Goal: Task Accomplishment & Management: Complete application form

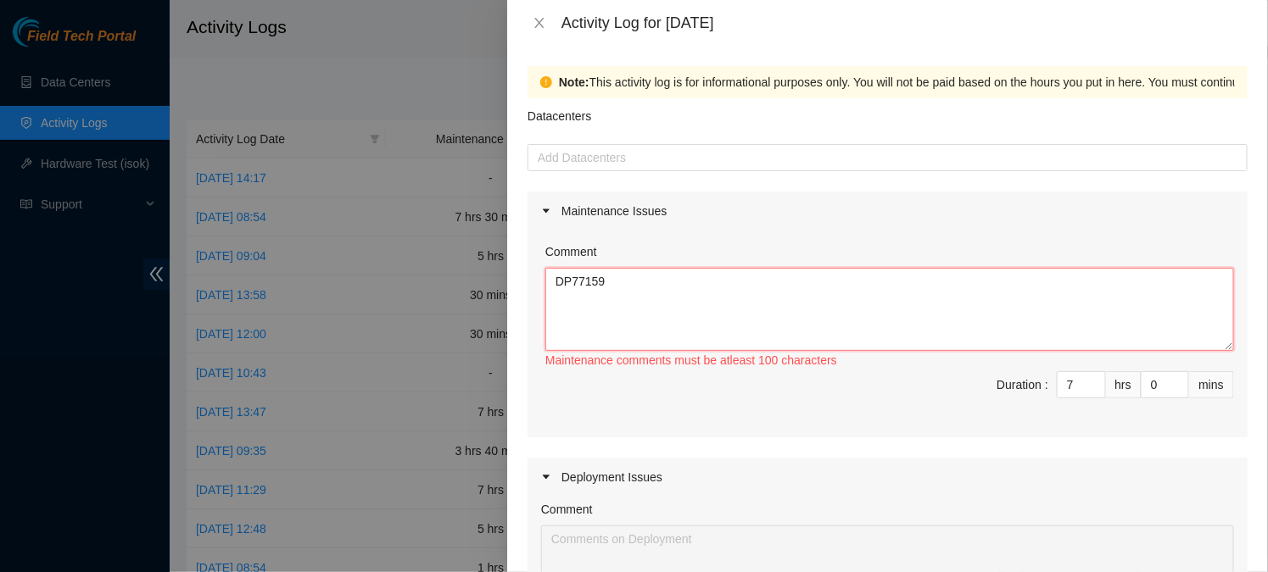
drag, startPoint x: 624, startPoint y: 289, endPoint x: 533, endPoint y: 285, distance: 91.7
click at [533, 285] on div "Comment DP77159 Maintenance comments must be atleast 100 characters Duration : …" at bounding box center [887, 334] width 720 height 207
click at [538, 23] on icon "close" at bounding box center [538, 23] width 9 height 10
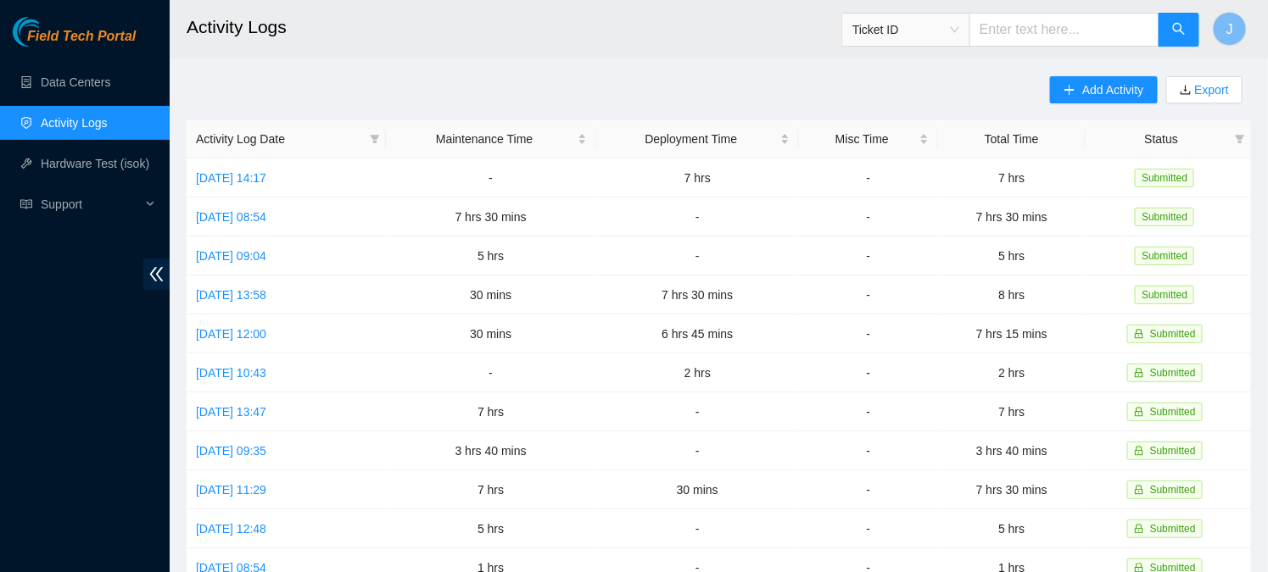
click at [78, 116] on link "Activity Logs" at bounding box center [74, 123] width 67 height 14
click at [77, 123] on link "Activity Logs" at bounding box center [74, 123] width 67 height 14
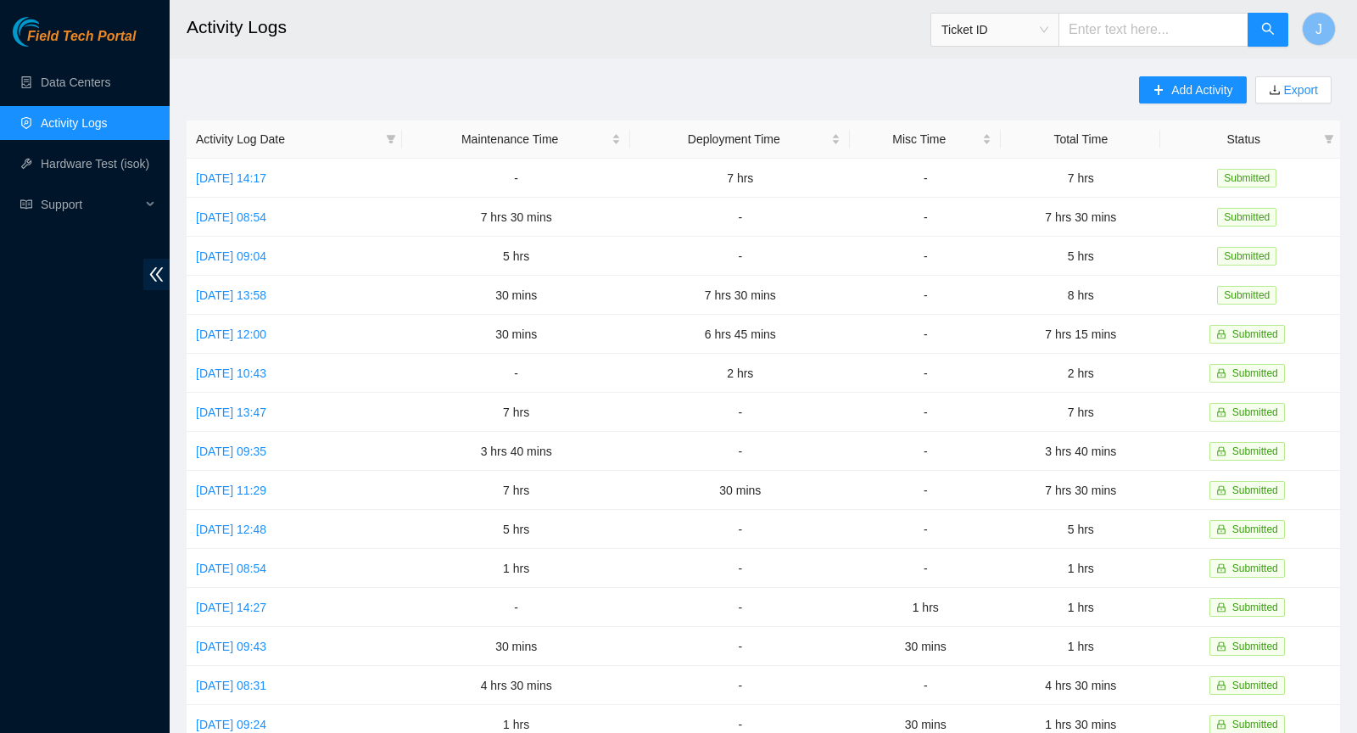
click at [101, 120] on link "Activity Logs" at bounding box center [74, 123] width 67 height 14
click at [1173, 92] on span "Add Activity" at bounding box center [1201, 90] width 61 height 19
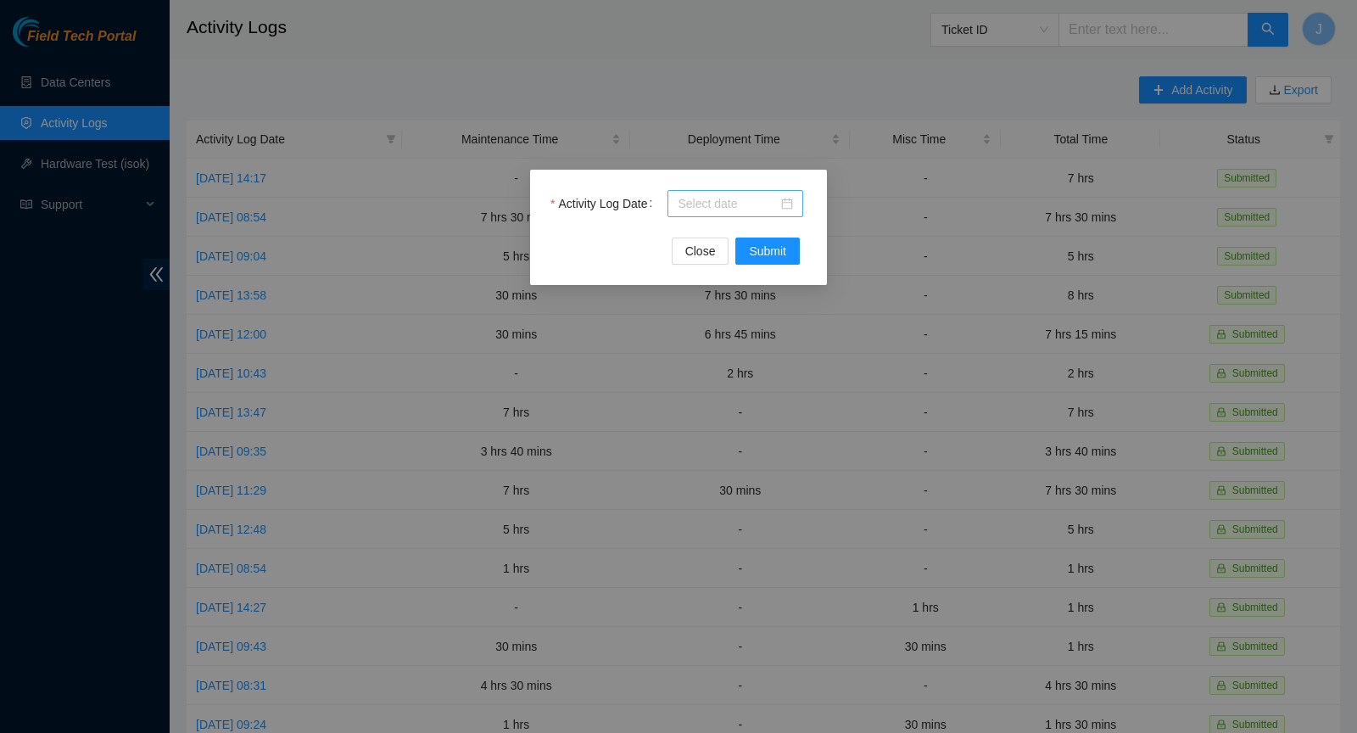
click at [769, 205] on input "Activity Log Date" at bounding box center [728, 203] width 100 height 19
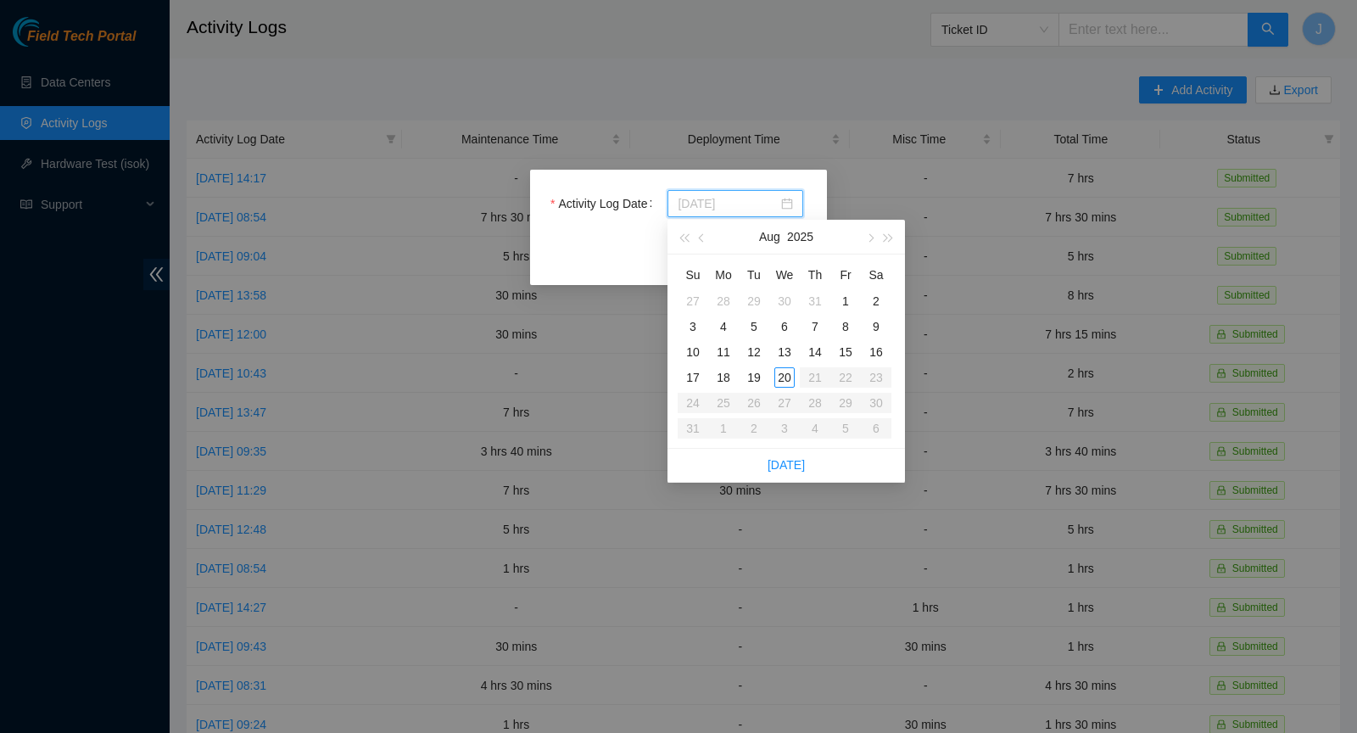
type input "2025-08-19"
type input "2025-08-18"
click at [728, 382] on div "18" at bounding box center [723, 377] width 20 height 20
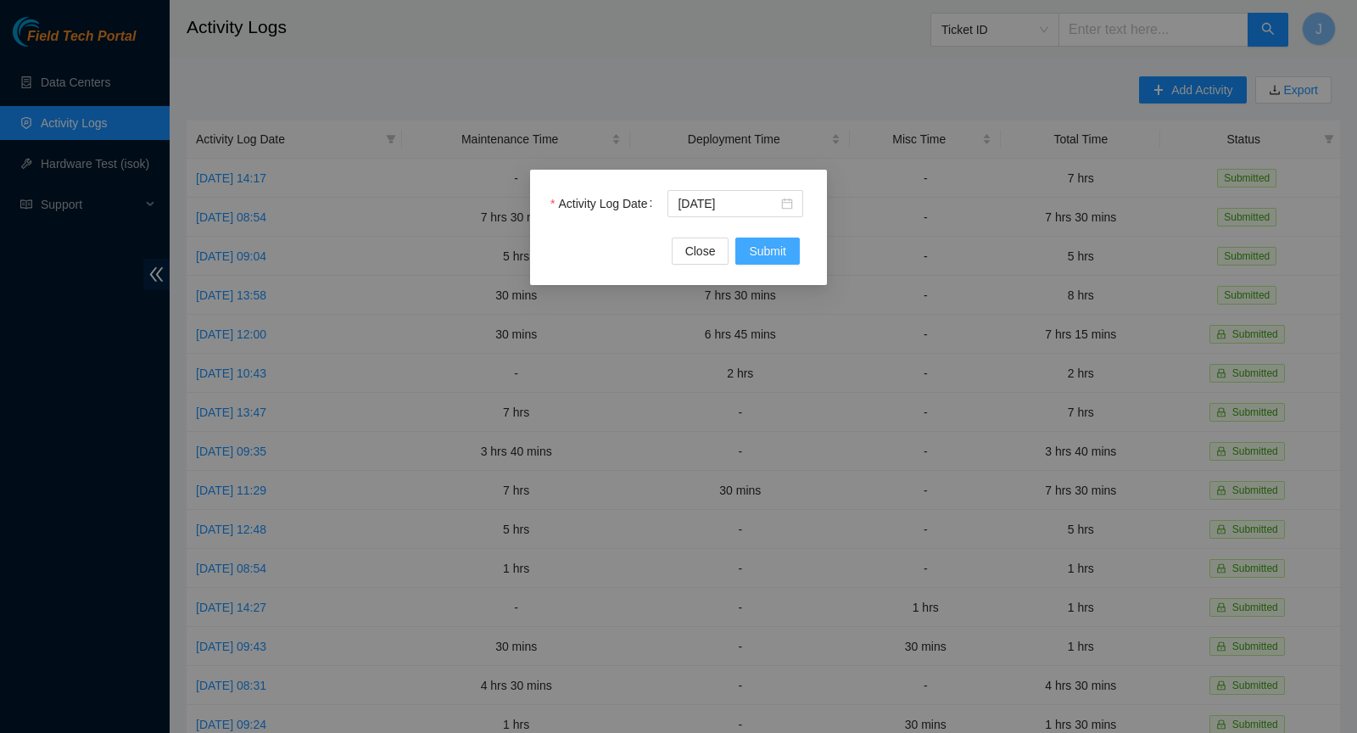
click at [774, 261] on button "Submit" at bounding box center [767, 250] width 64 height 27
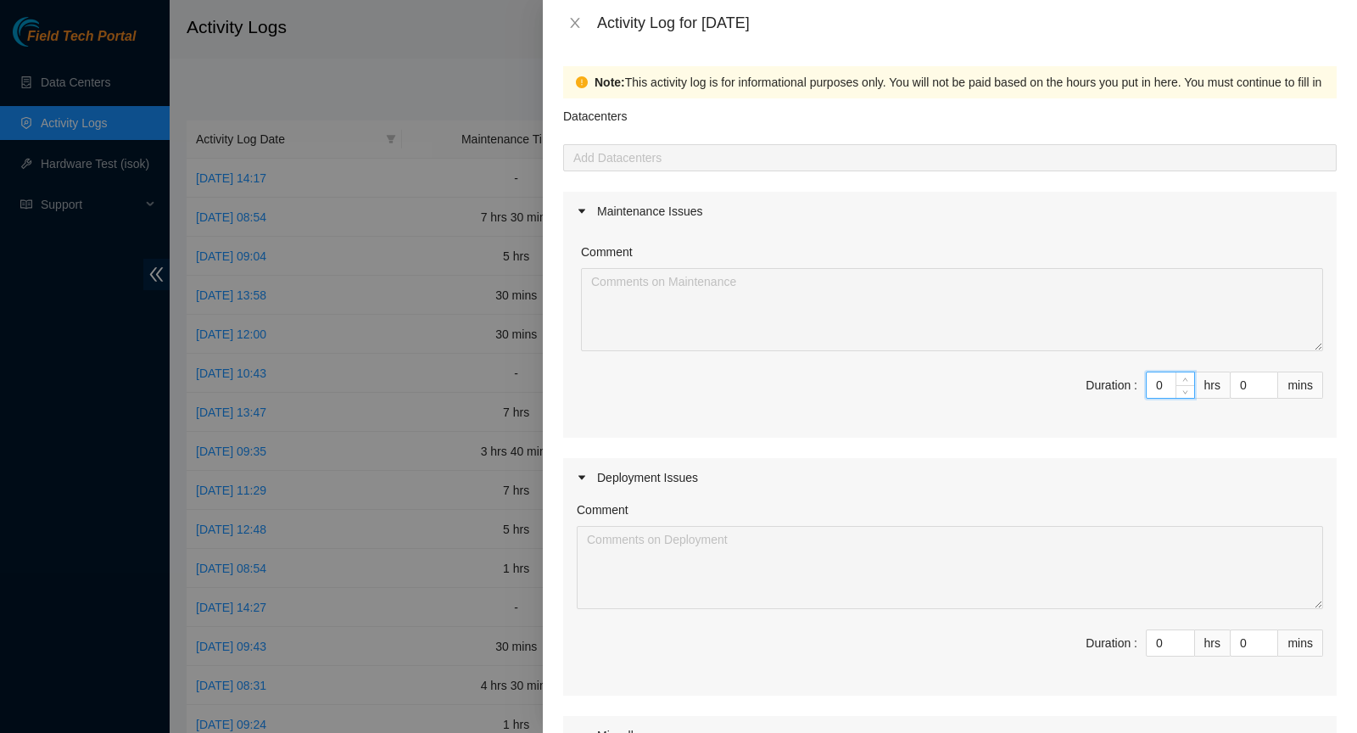
click at [1169, 388] on input "0" at bounding box center [1170, 384] width 47 height 25
type input "6"
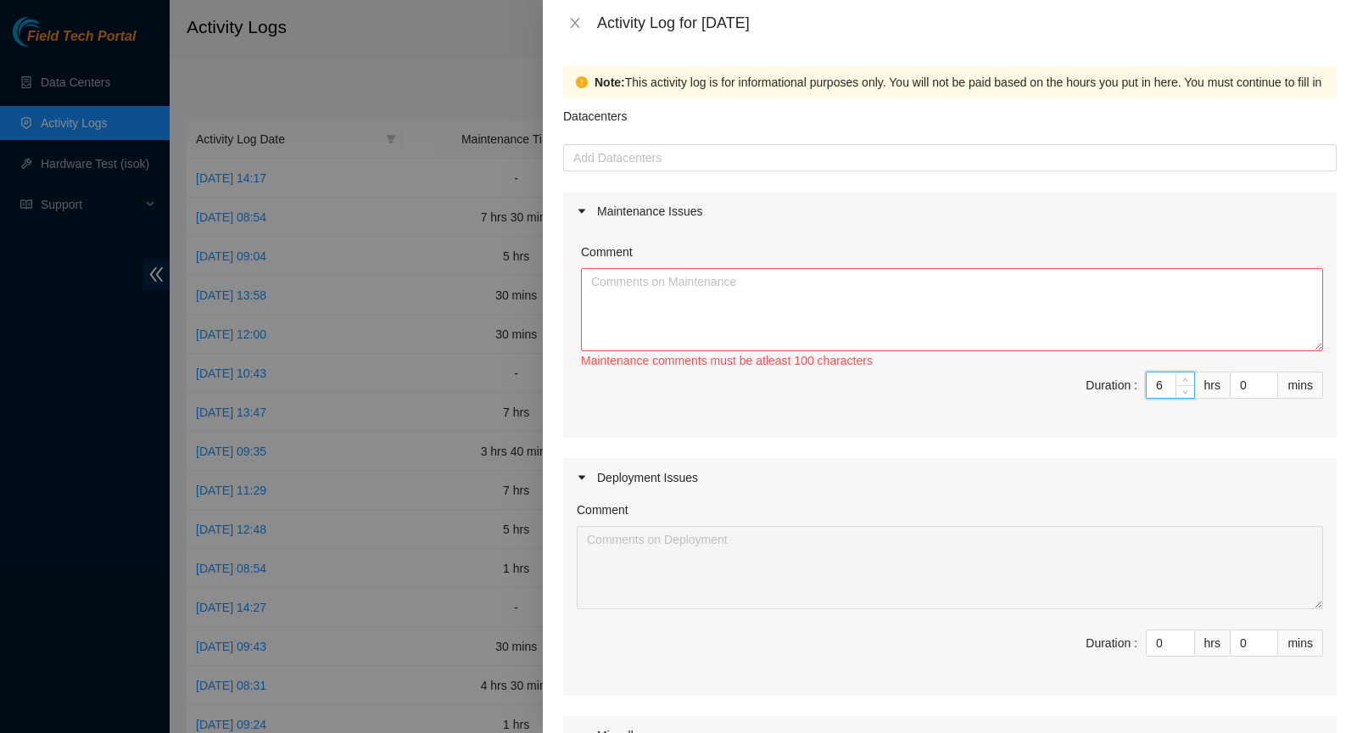
type input "6"
click at [802, 311] on textarea "Comment" at bounding box center [952, 309] width 742 height 83
paste textarea "DP77159 B-V-5AWNGIH Sent Schedule a Date to NOCC requesting to open rack CL-V01…"
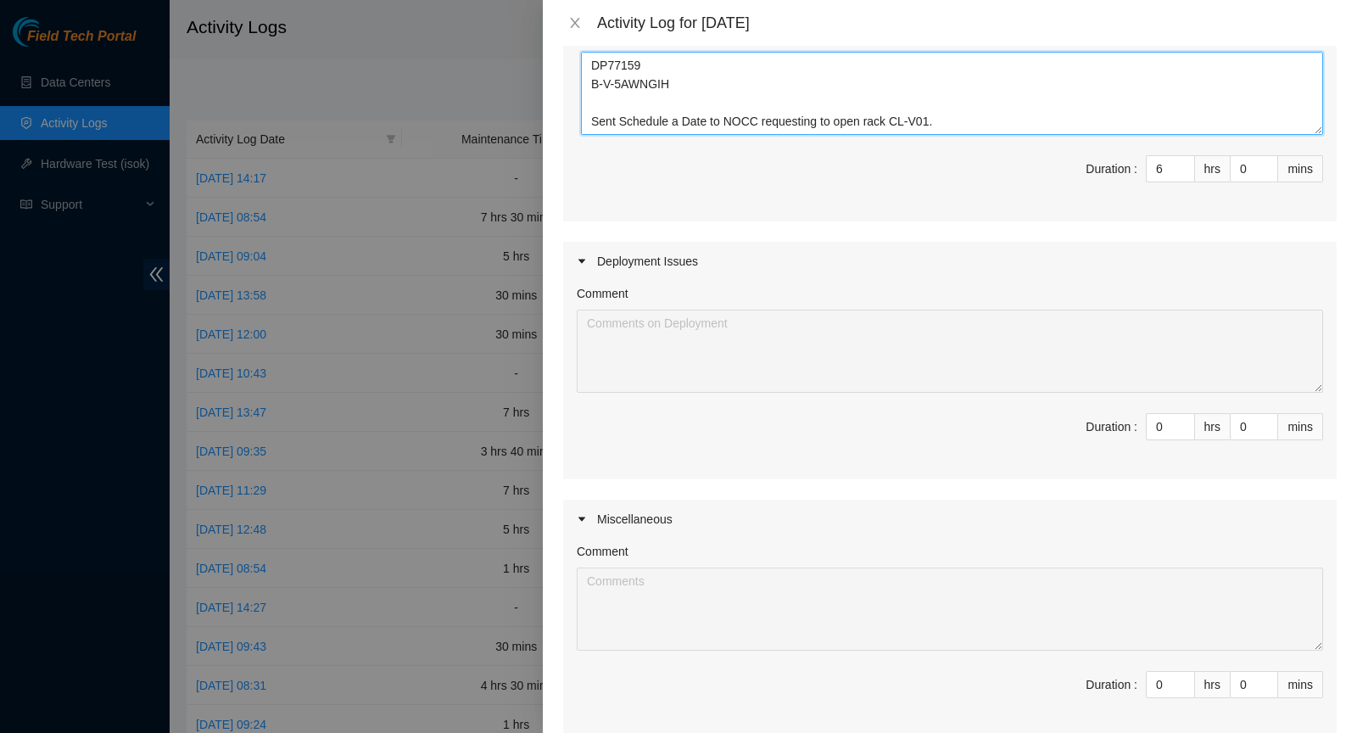
scroll to position [403, 0]
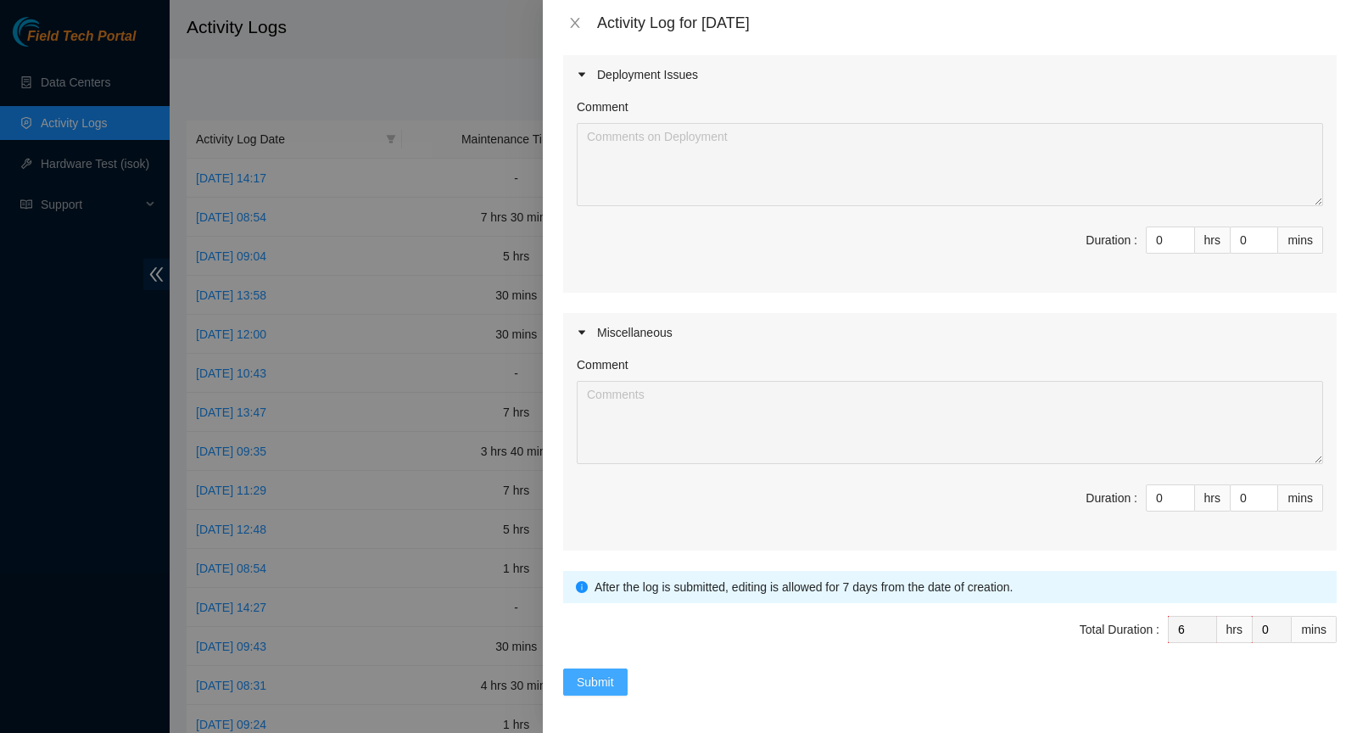
type textarea "DP77159 B-V-5AWNGIH Sent Schedule a Date to NOCC requesting to open rack CL-V01…"
click at [611, 572] on span "Submit" at bounding box center [595, 681] width 37 height 19
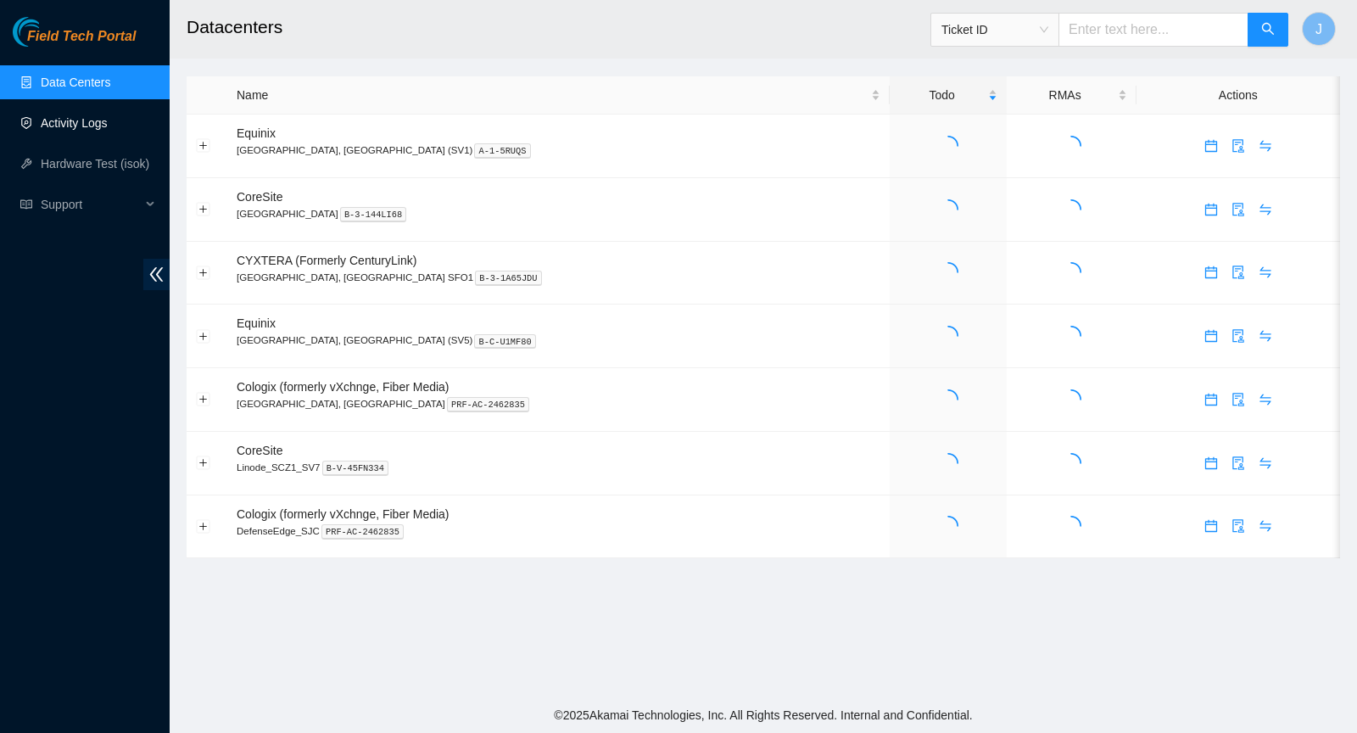
click at [75, 126] on link "Activity Logs" at bounding box center [74, 123] width 67 height 14
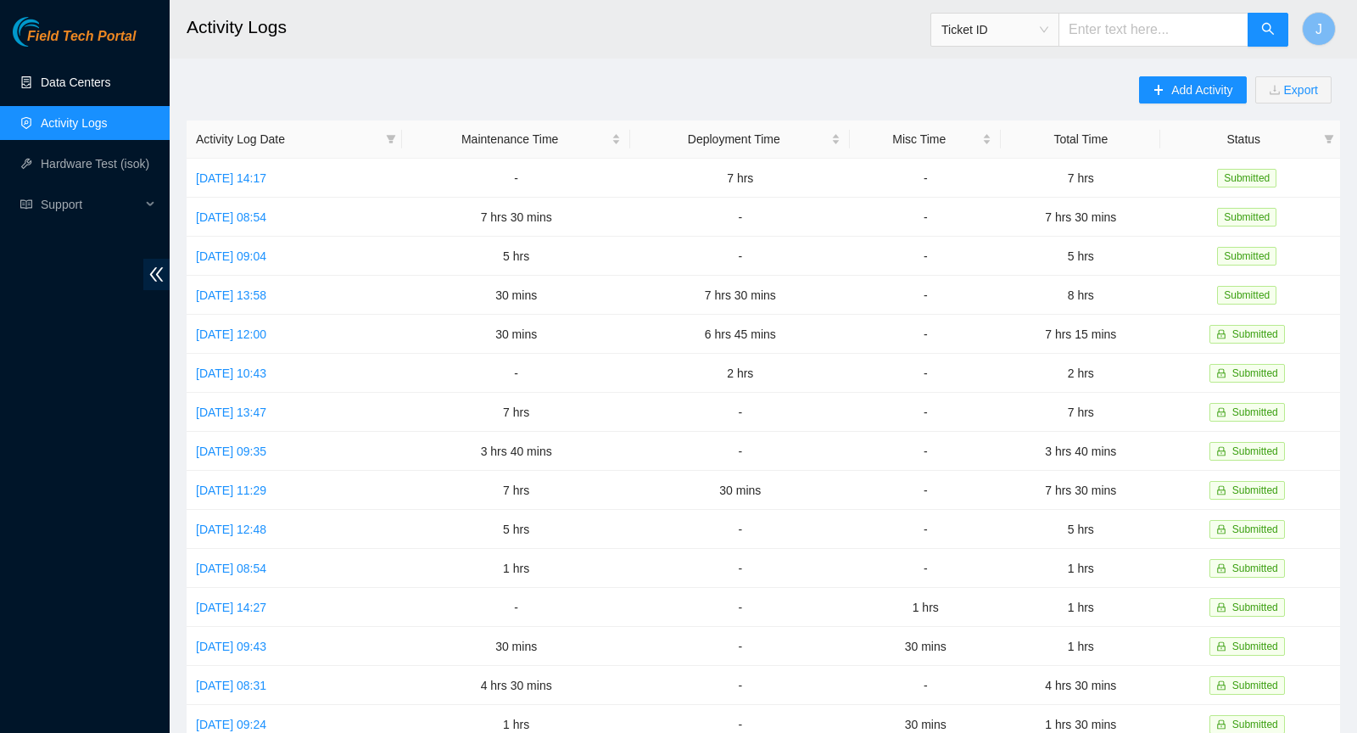
click at [53, 89] on link "Data Centers" at bounding box center [76, 82] width 70 height 14
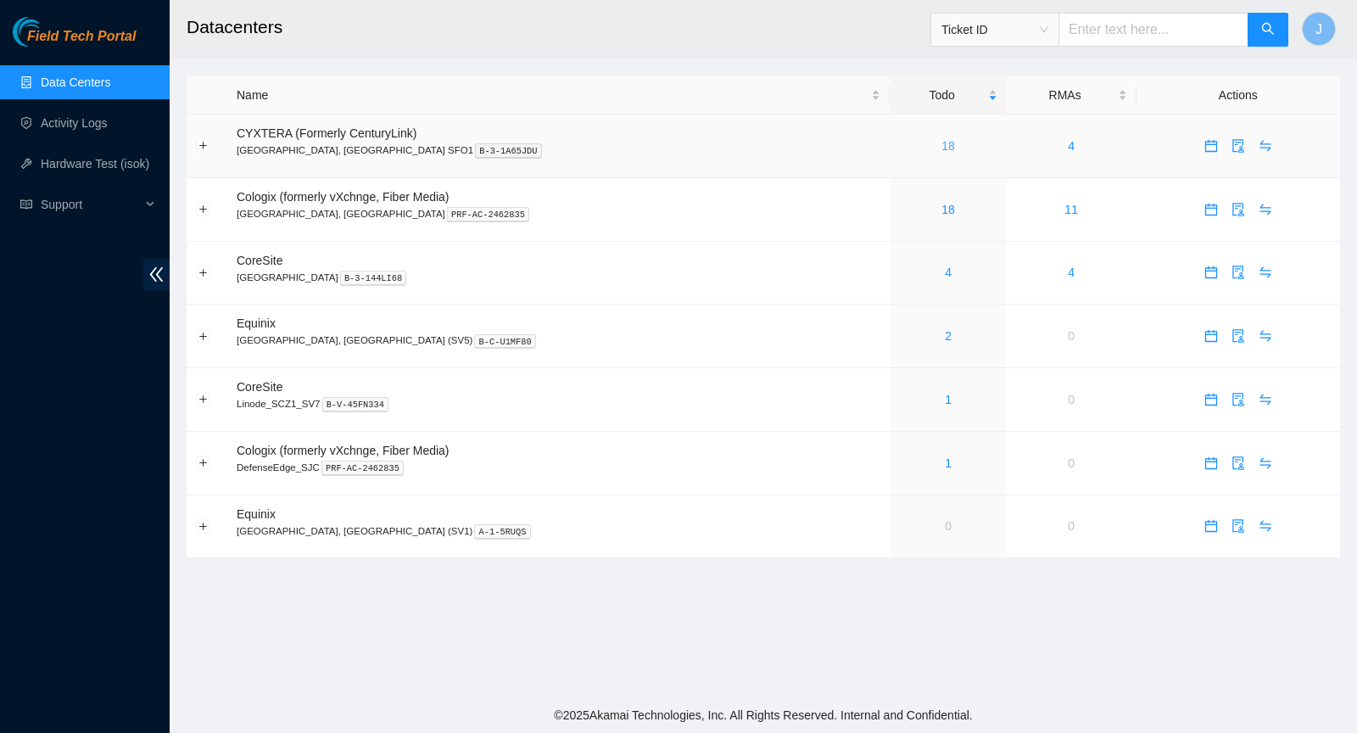
click at [941, 149] on link "18" at bounding box center [948, 146] width 14 height 14
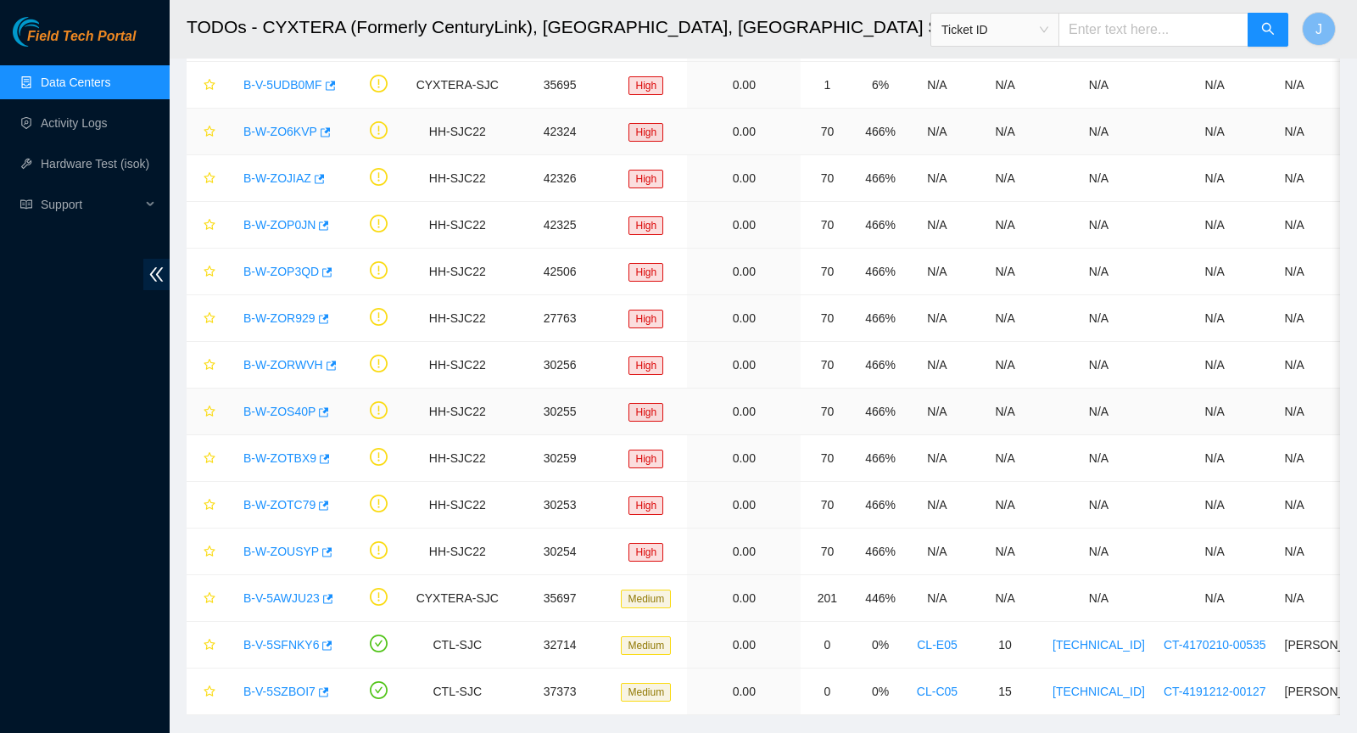
scroll to position [333, 0]
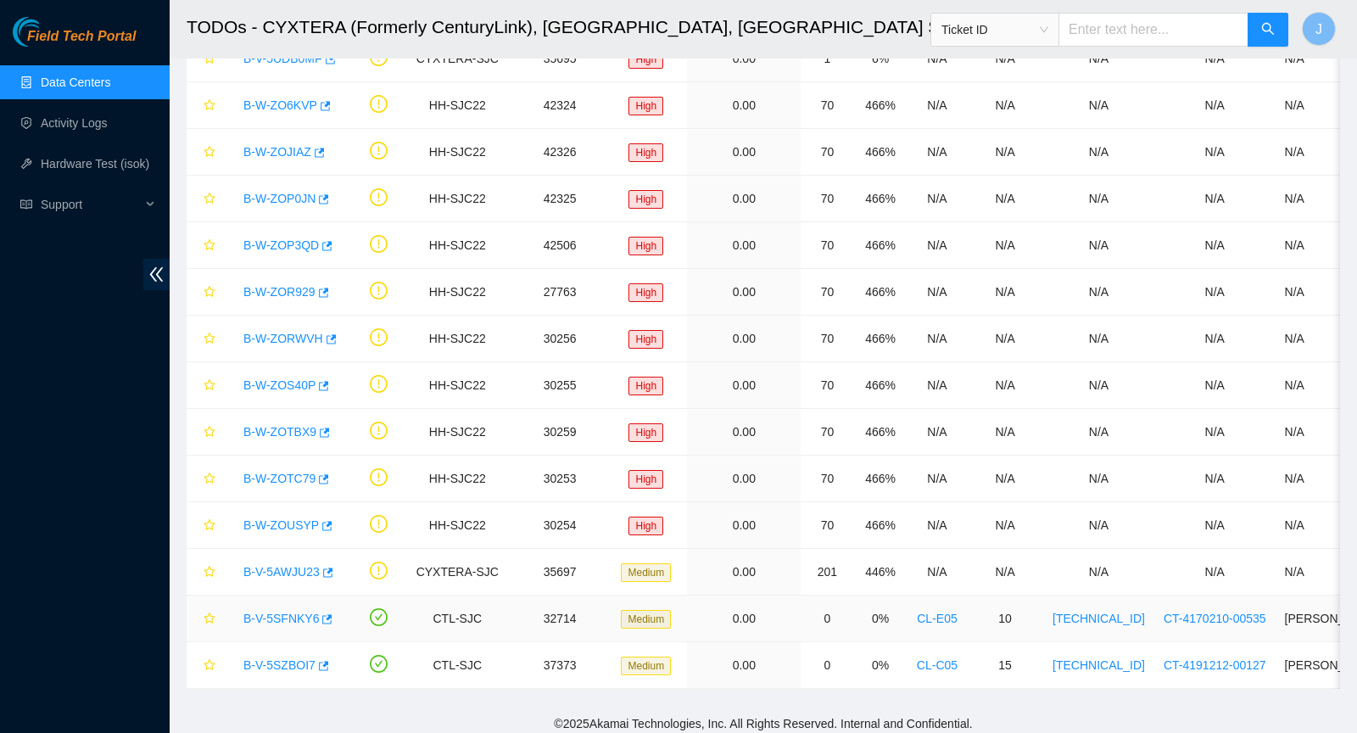
click at [275, 615] on link "B-V-5SFNKY6" at bounding box center [280, 618] width 75 height 14
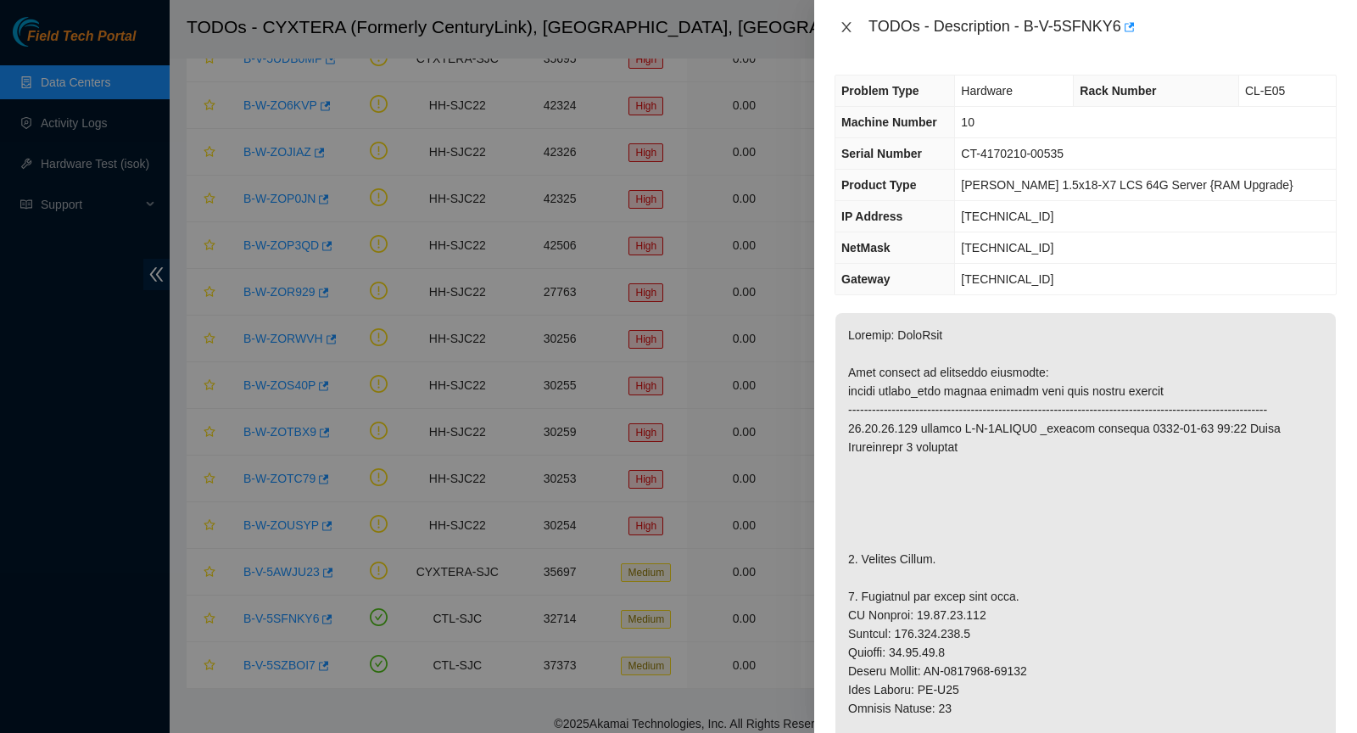
click at [851, 26] on icon "close" at bounding box center [847, 27] width 14 height 14
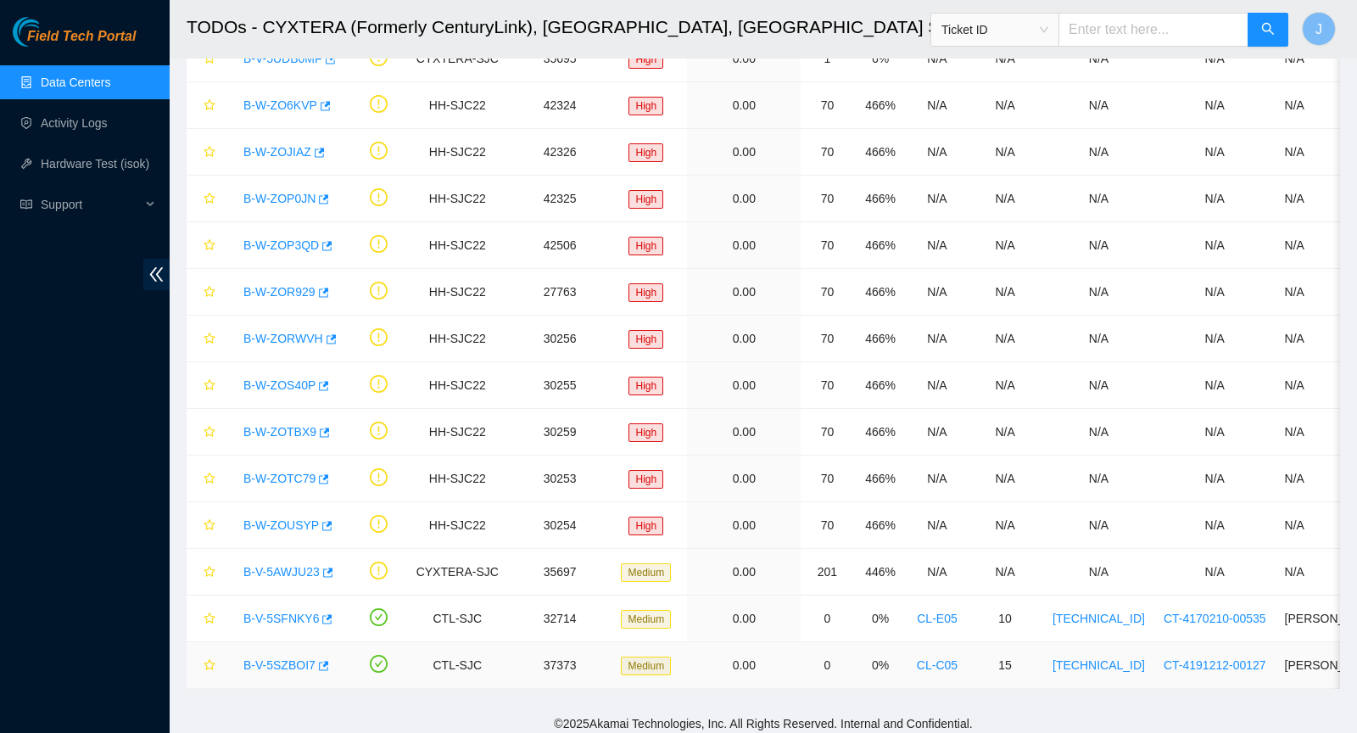
click at [276, 658] on link "B-V-5SZBOI7" at bounding box center [279, 665] width 72 height 14
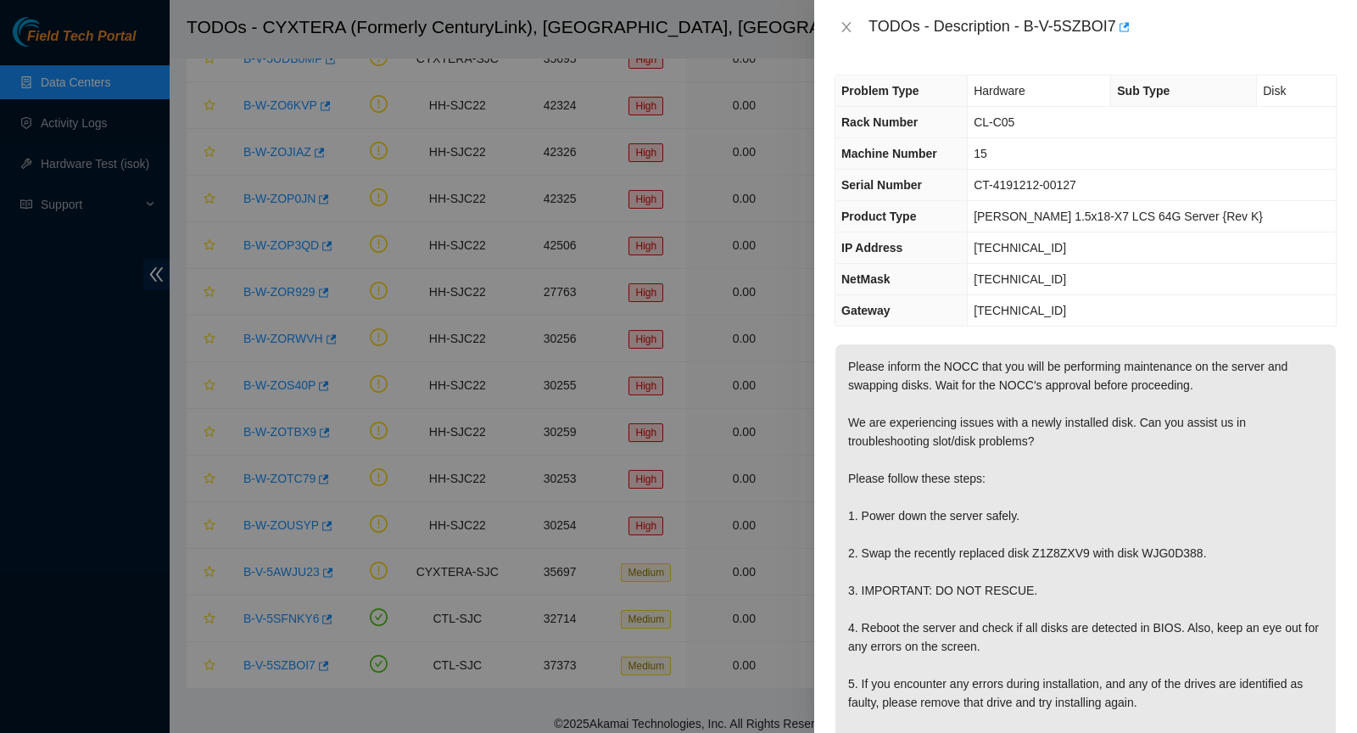
click at [845, 14] on div "TODOs - Description - B-V-5SZBOI7" at bounding box center [1085, 27] width 502 height 27
click at [845, 31] on icon "close" at bounding box center [847, 27] width 14 height 14
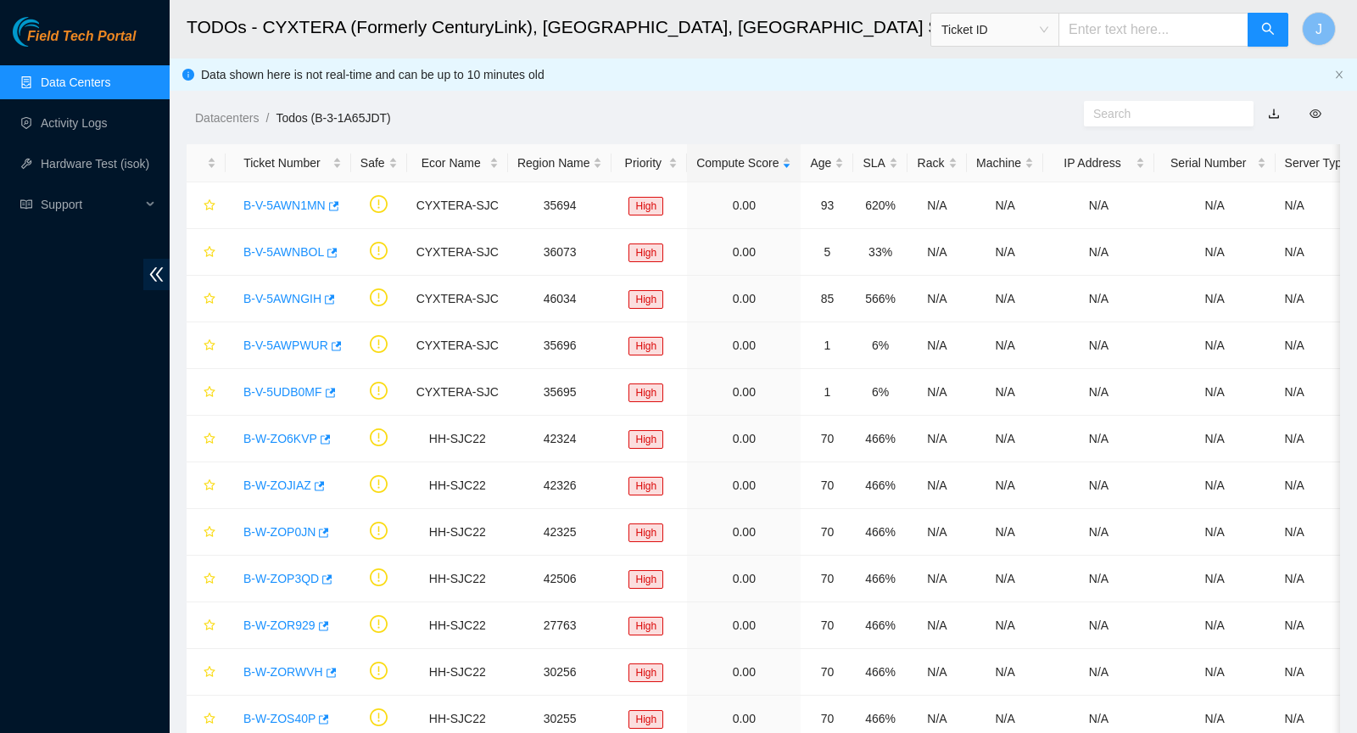
click at [55, 82] on link "Data Centers" at bounding box center [76, 82] width 70 height 14
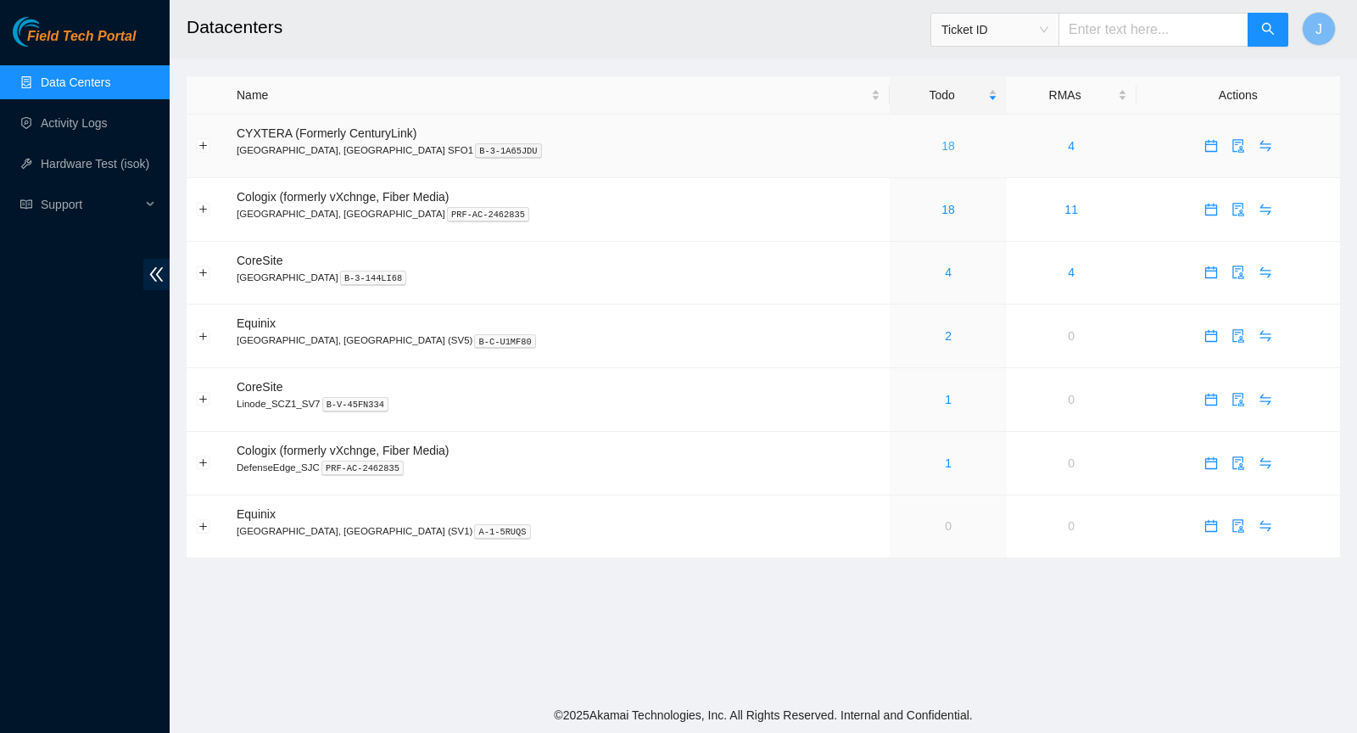
click at [941, 142] on link "18" at bounding box center [948, 146] width 14 height 14
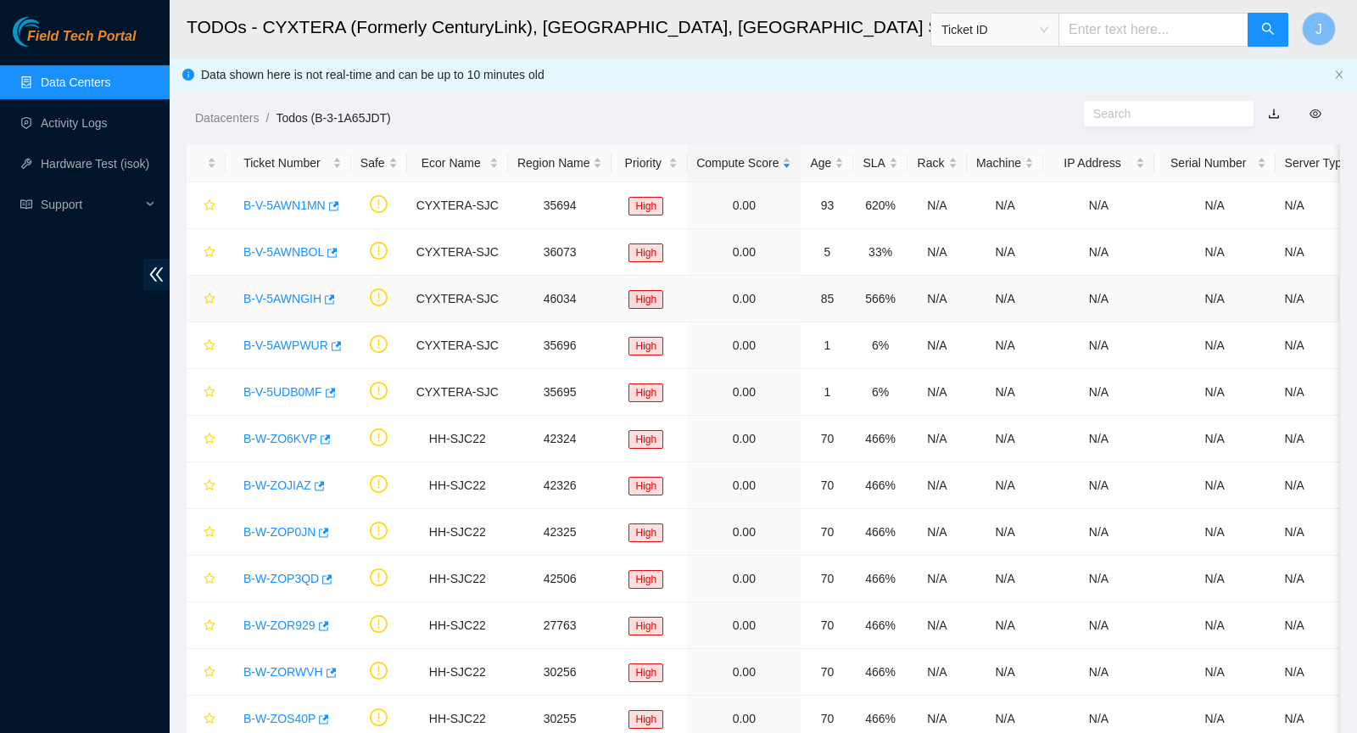
click at [285, 298] on link "B-V-5AWNGIH" at bounding box center [282, 299] width 78 height 14
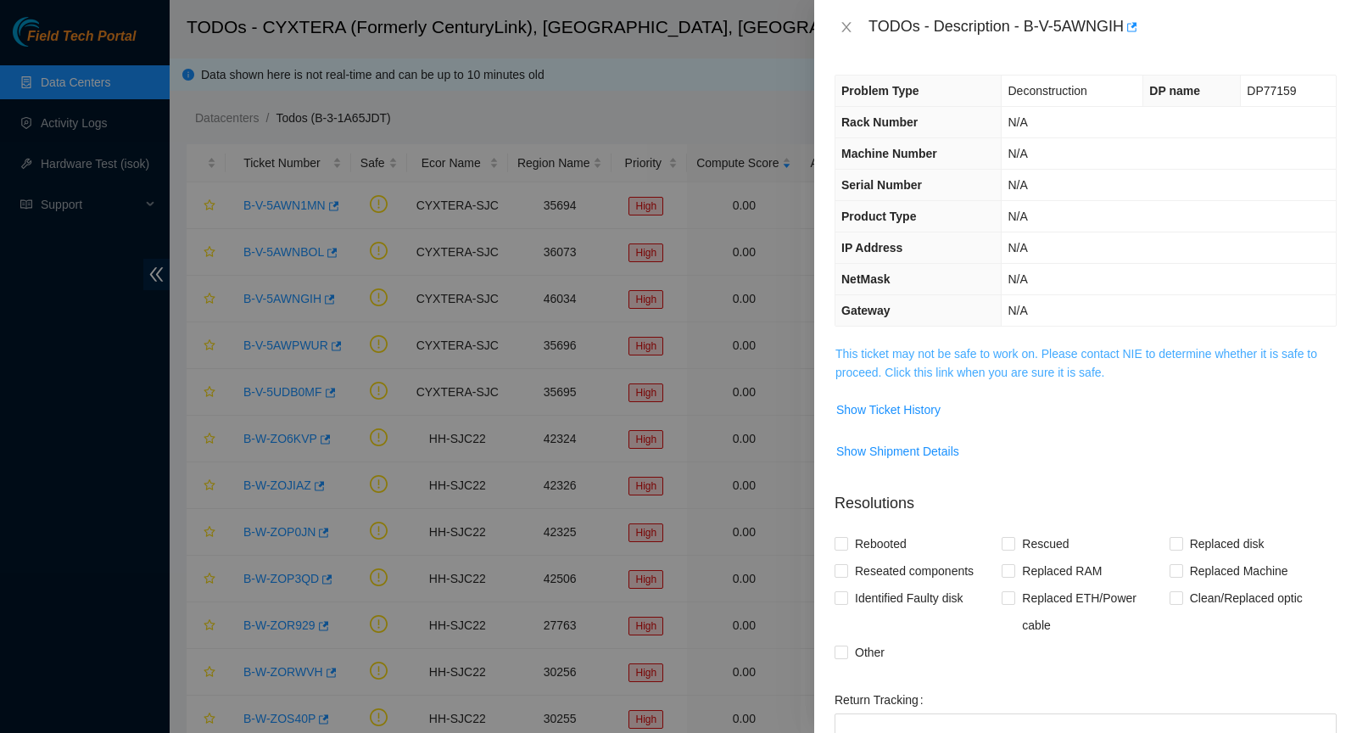
click at [943, 370] on link "This ticket may not be safe to work on. Please contact NIE to determine whether…" at bounding box center [1076, 363] width 482 height 32
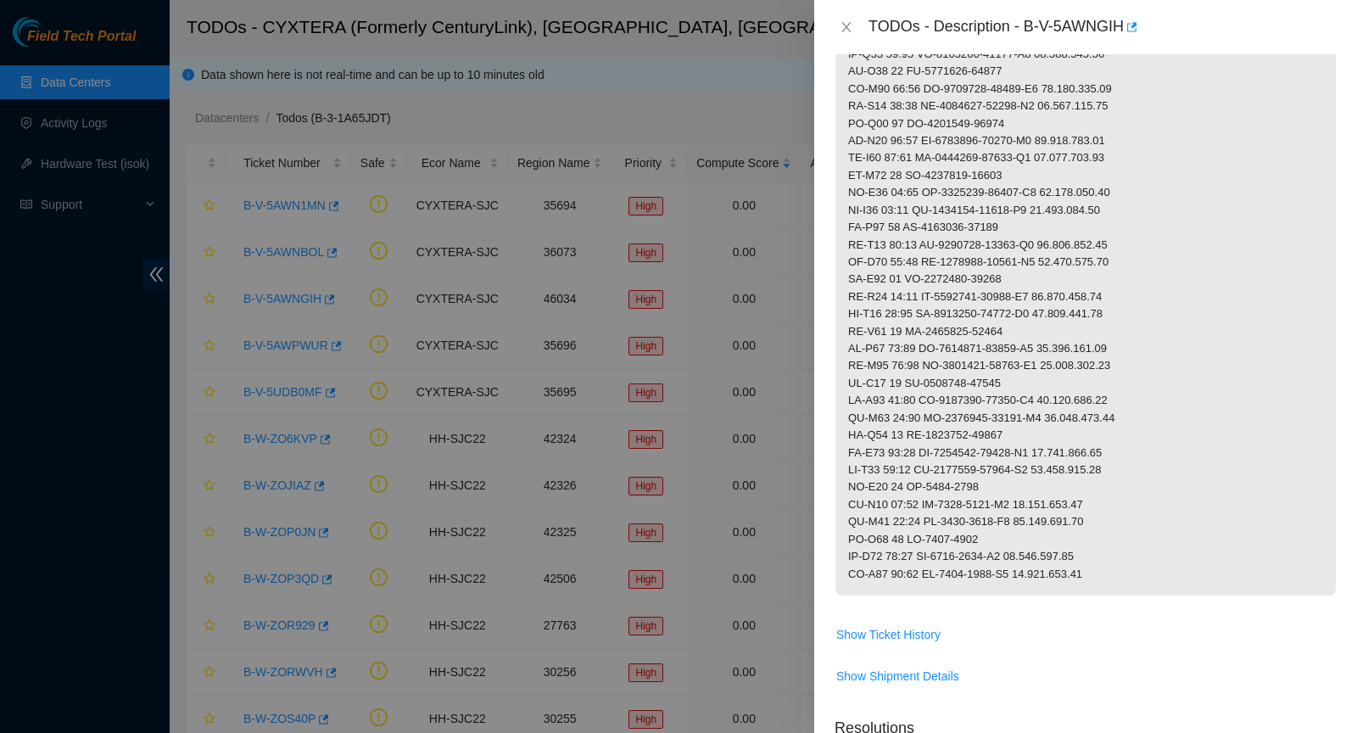
scroll to position [673, 0]
click at [924, 627] on span "Show Ticket History" at bounding box center [888, 636] width 104 height 19
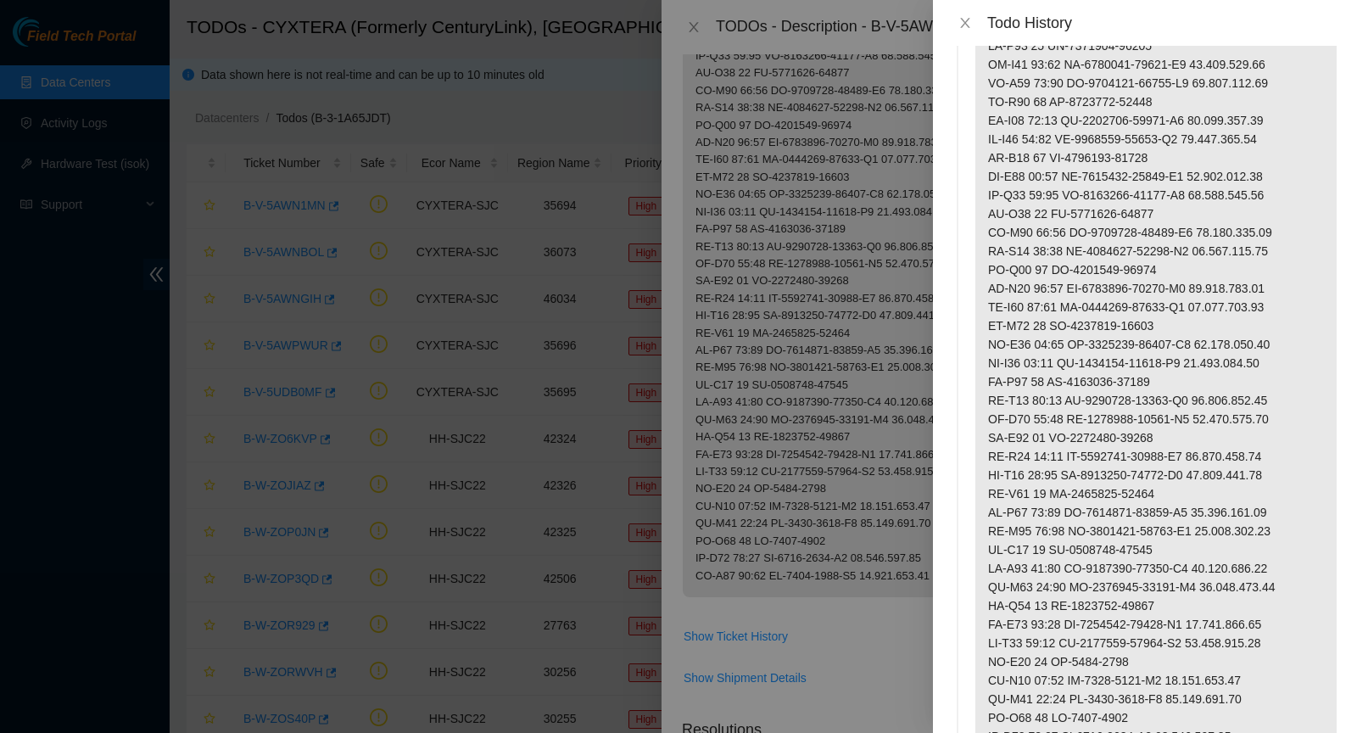
scroll to position [0, 0]
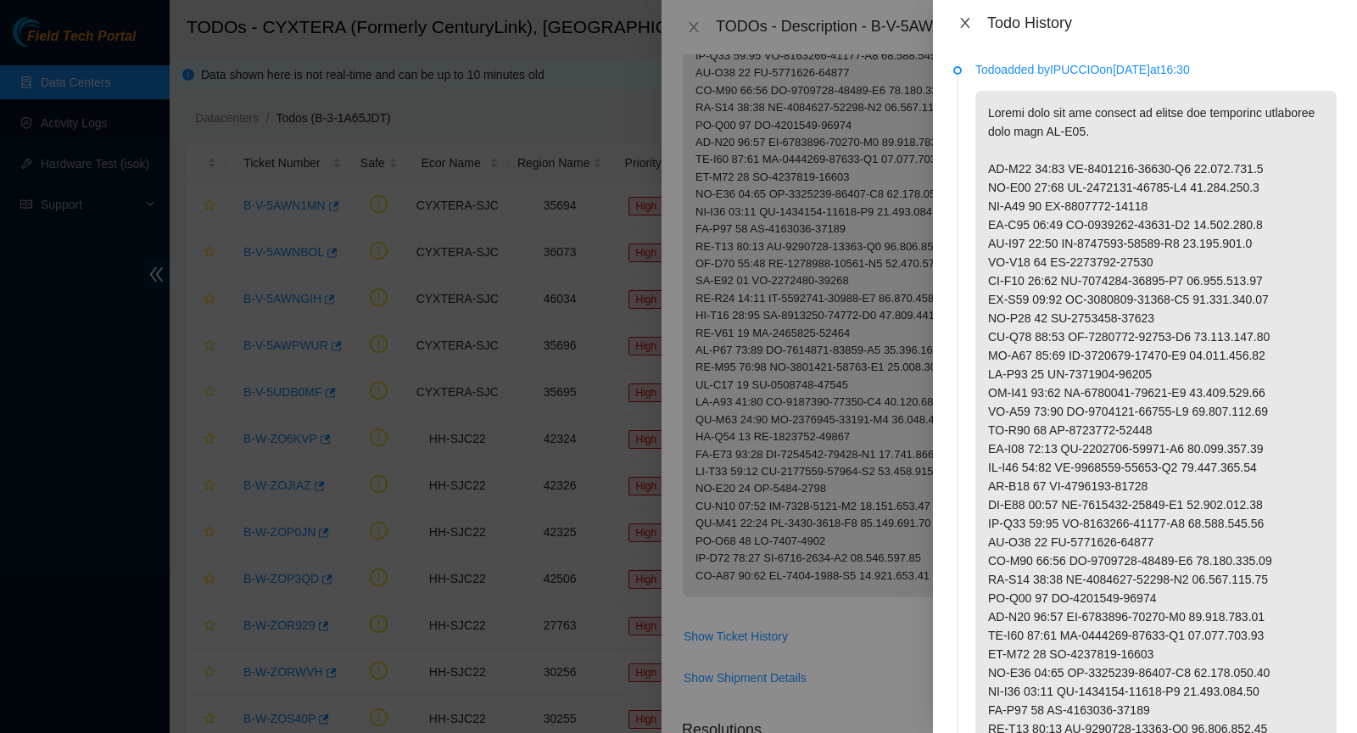
click at [964, 25] on icon "close" at bounding box center [965, 23] width 14 height 14
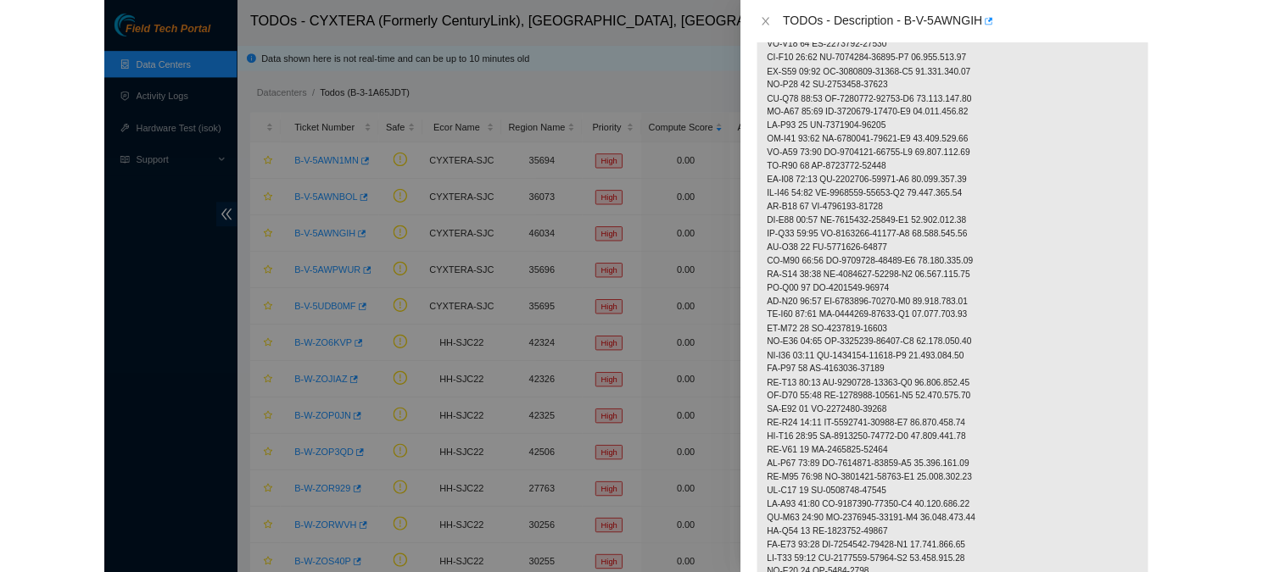
scroll to position [315, 0]
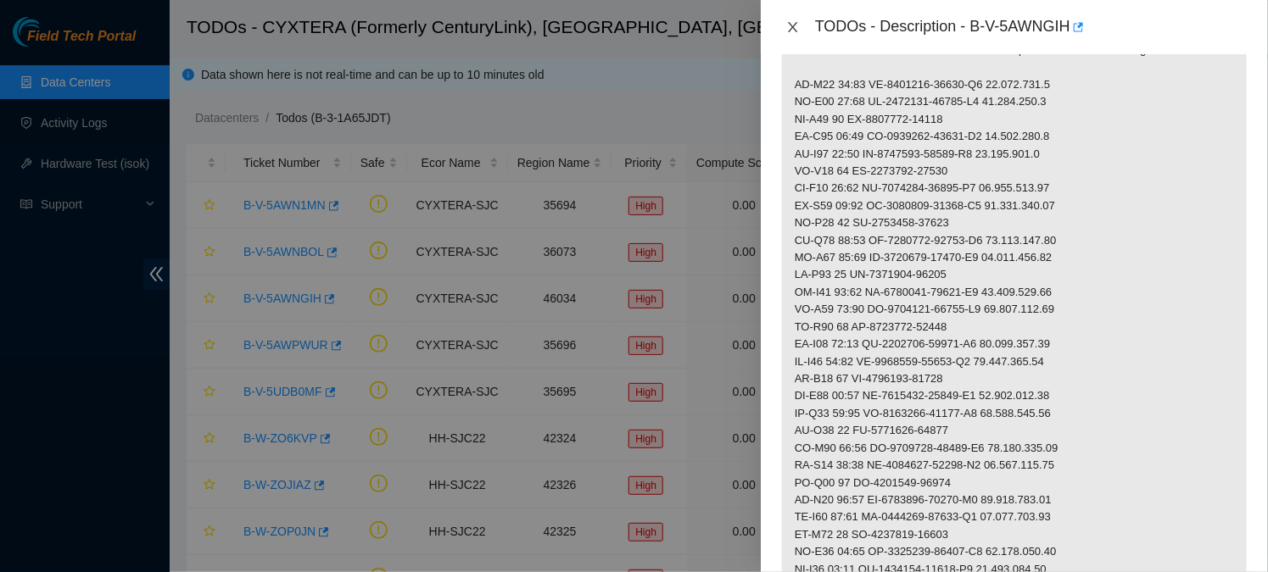
click at [792, 28] on icon "close" at bounding box center [792, 27] width 9 height 10
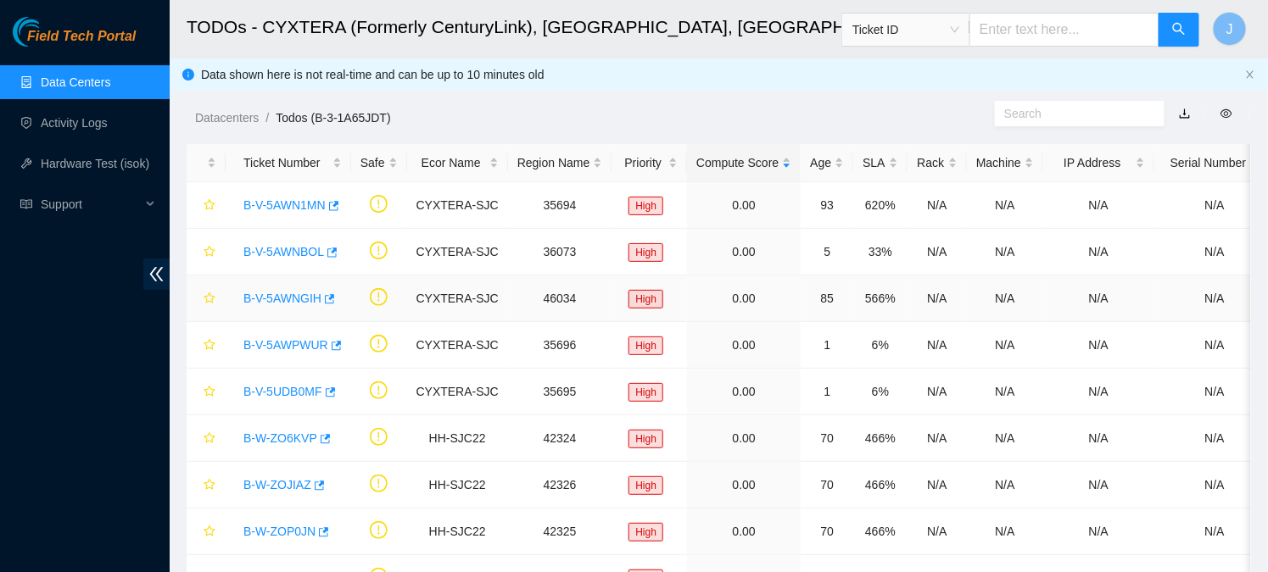
scroll to position [371, 0]
click at [257, 252] on link "B-V-5AWNBOL" at bounding box center [283, 252] width 81 height 14
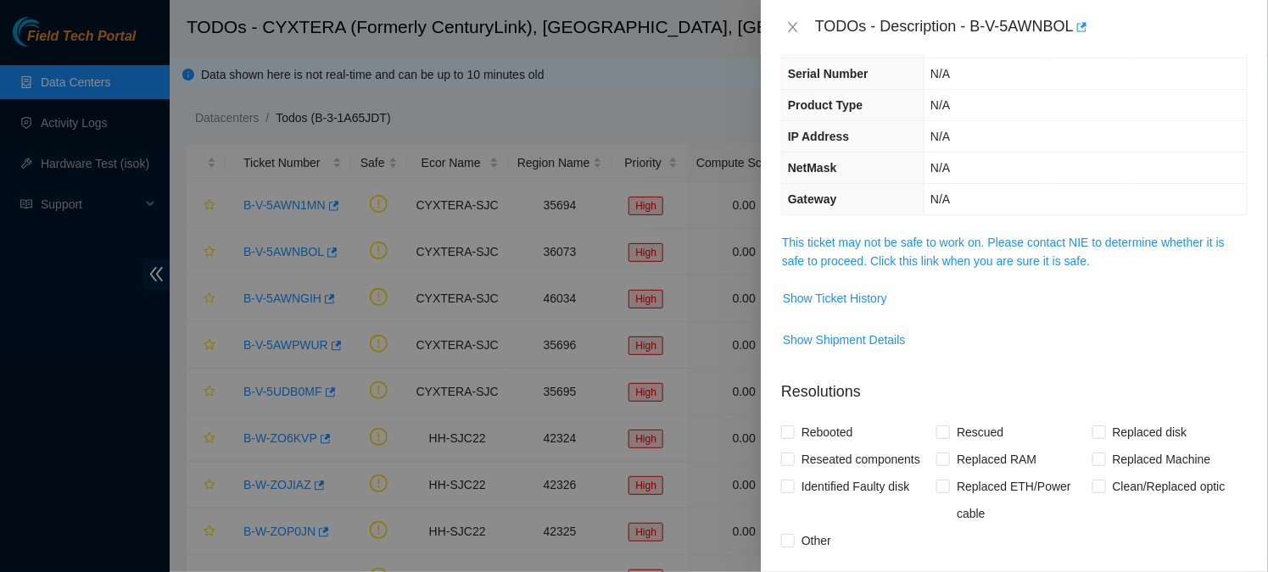
scroll to position [124, 0]
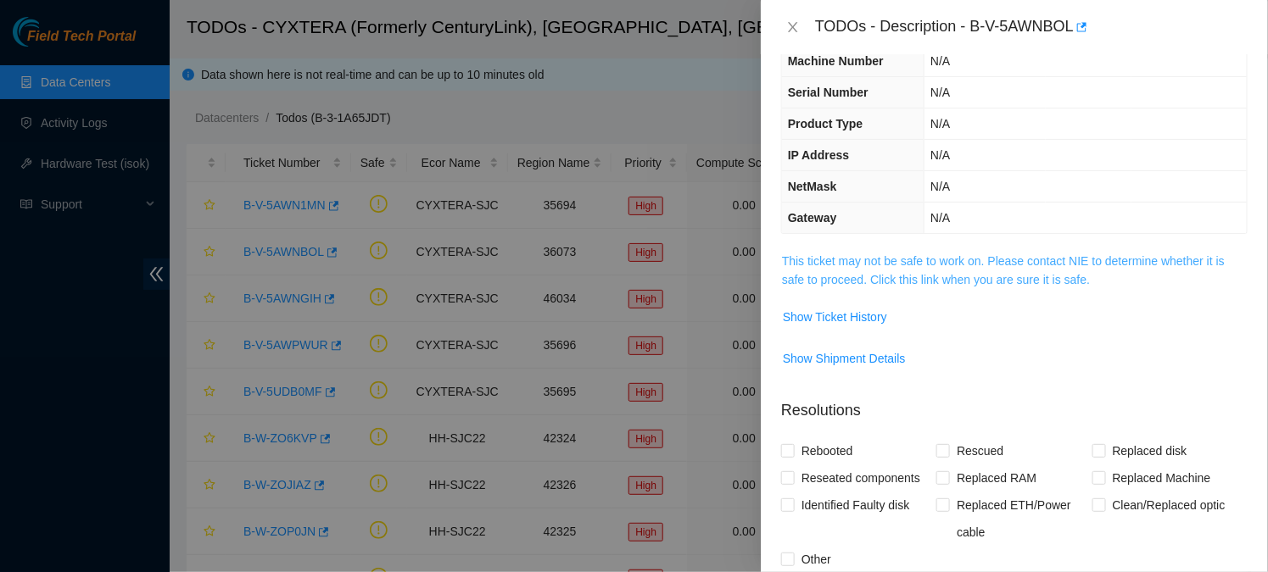
click at [974, 259] on link "This ticket may not be safe to work on. Please contact NIE to determine whether…" at bounding box center [1003, 270] width 443 height 32
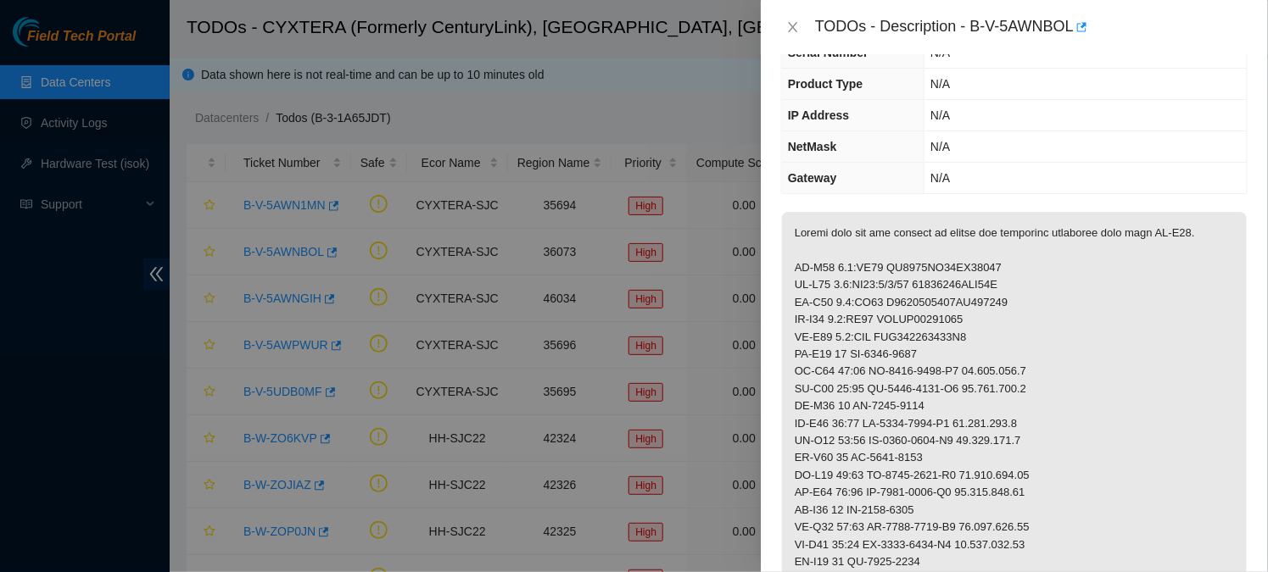
scroll to position [162, 0]
click at [792, 20] on icon "close" at bounding box center [793, 27] width 14 height 14
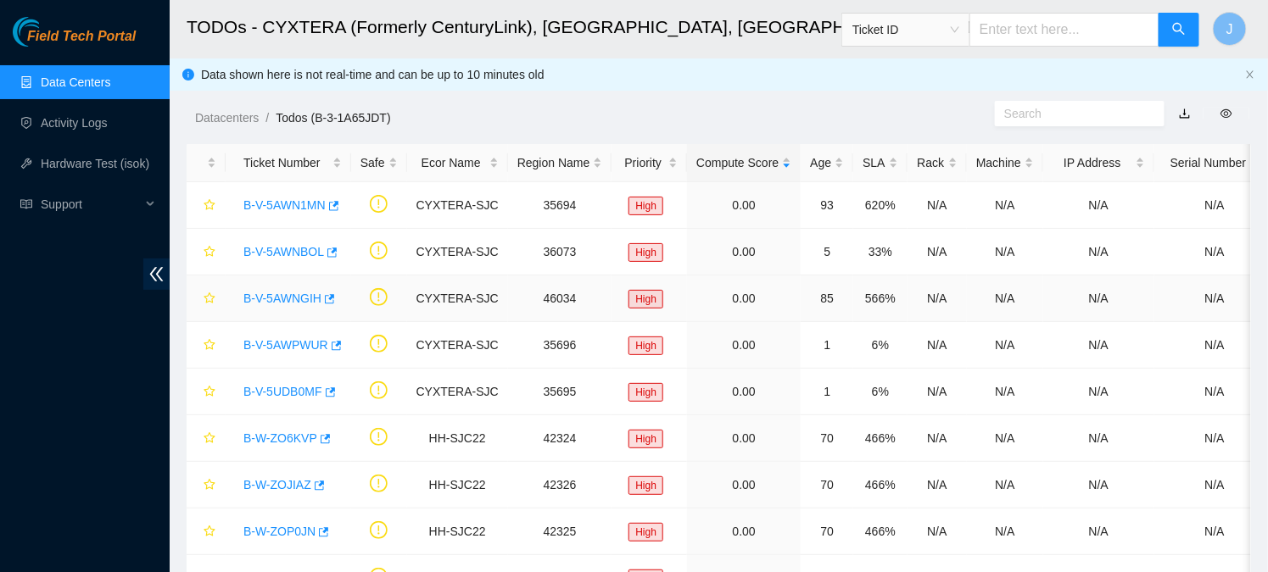
click at [286, 297] on link "B-V-5AWNGIH" at bounding box center [282, 299] width 78 height 14
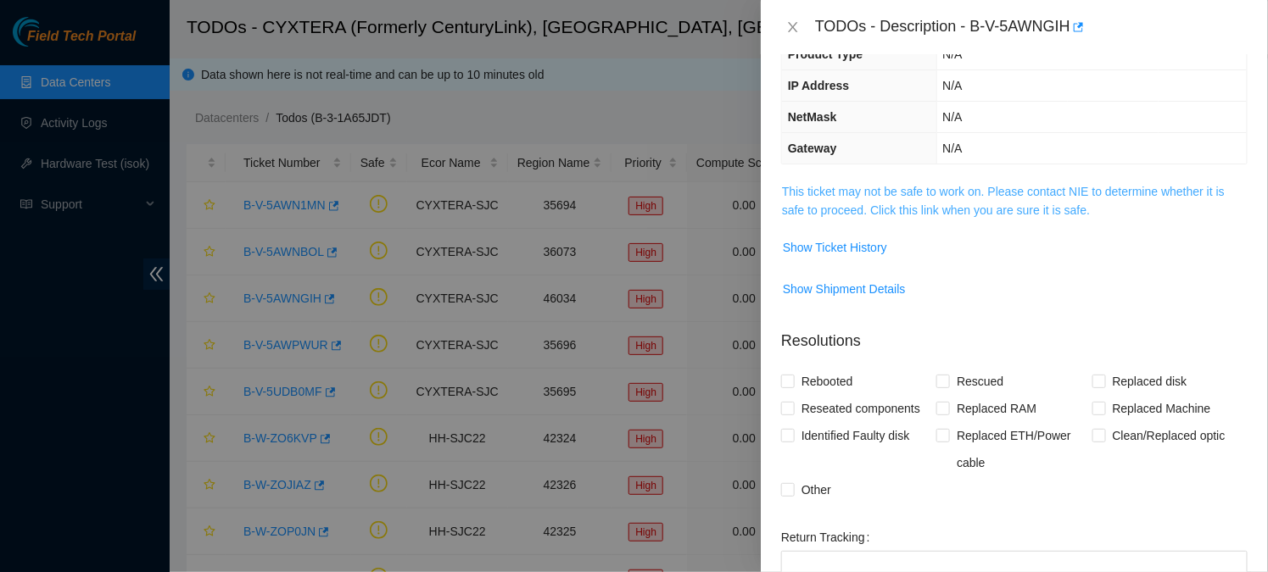
click at [957, 202] on link "This ticket may not be safe to work on. Please contact NIE to determine whether…" at bounding box center [1003, 201] width 443 height 32
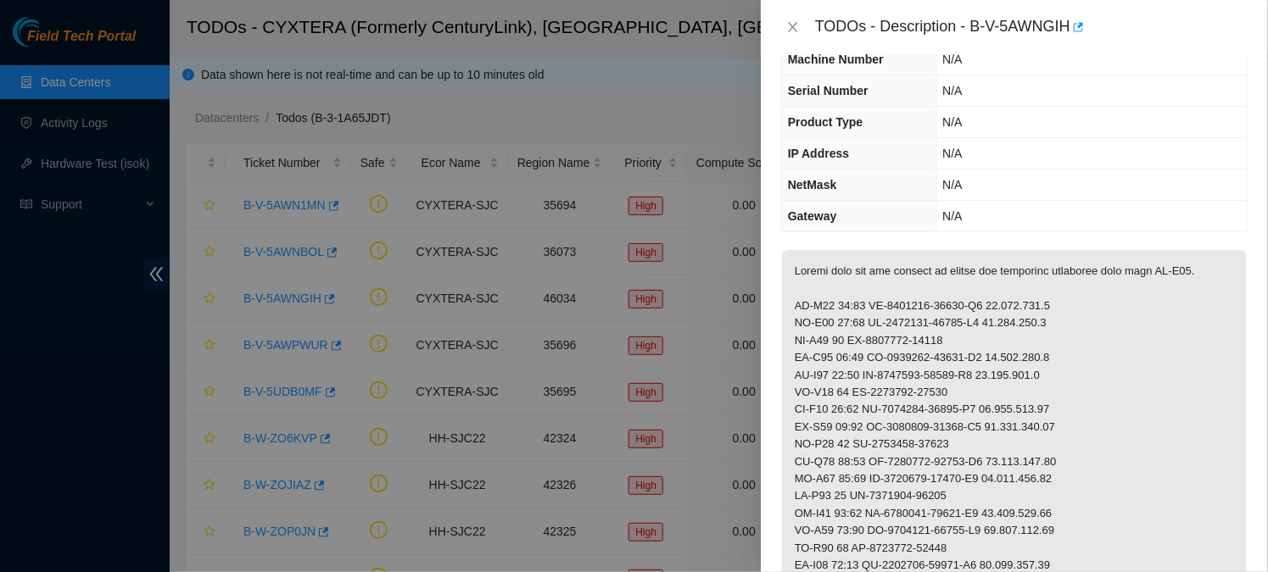
scroll to position [106, 0]
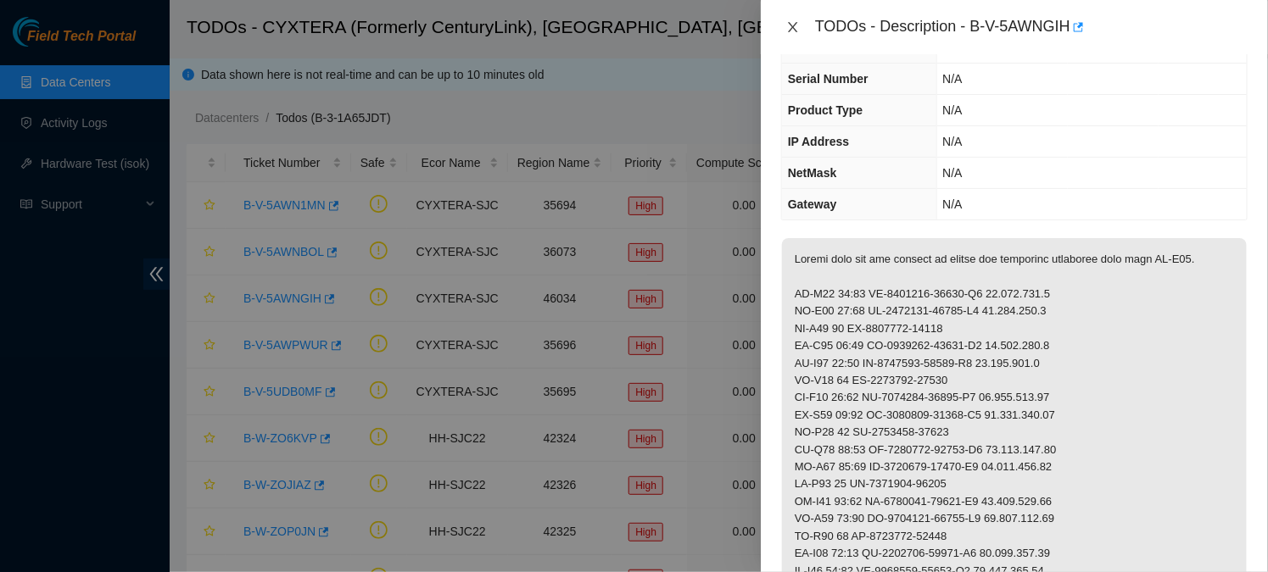
click at [788, 27] on icon "close" at bounding box center [793, 27] width 14 height 14
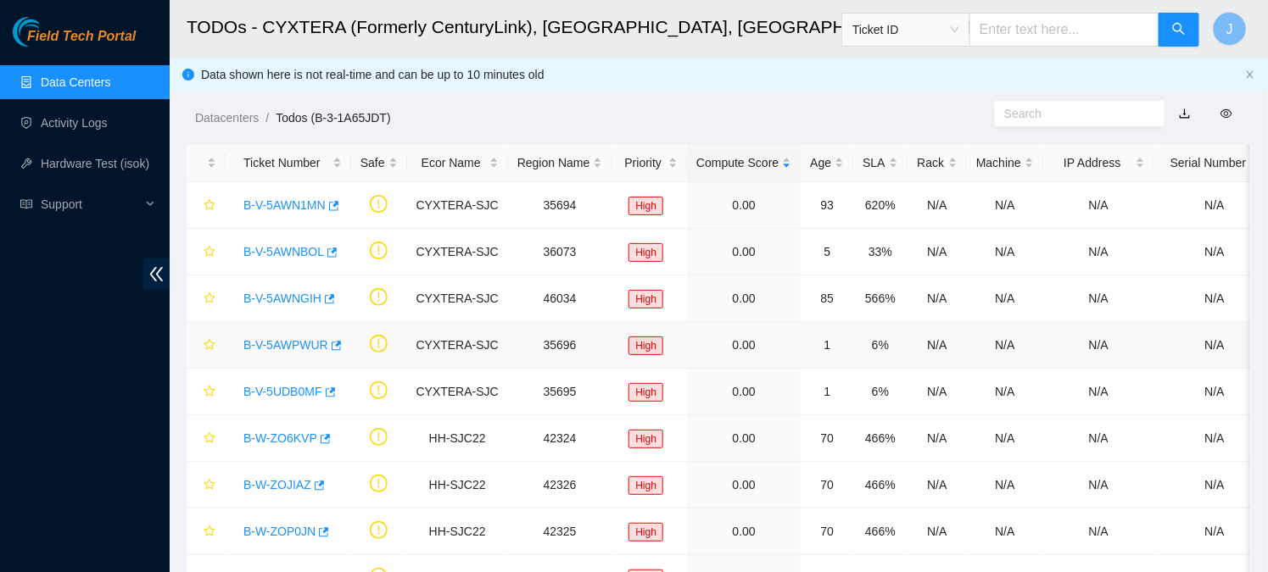
scroll to position [143, 0]
click at [282, 249] on link "B-V-5AWNBOL" at bounding box center [283, 252] width 81 height 14
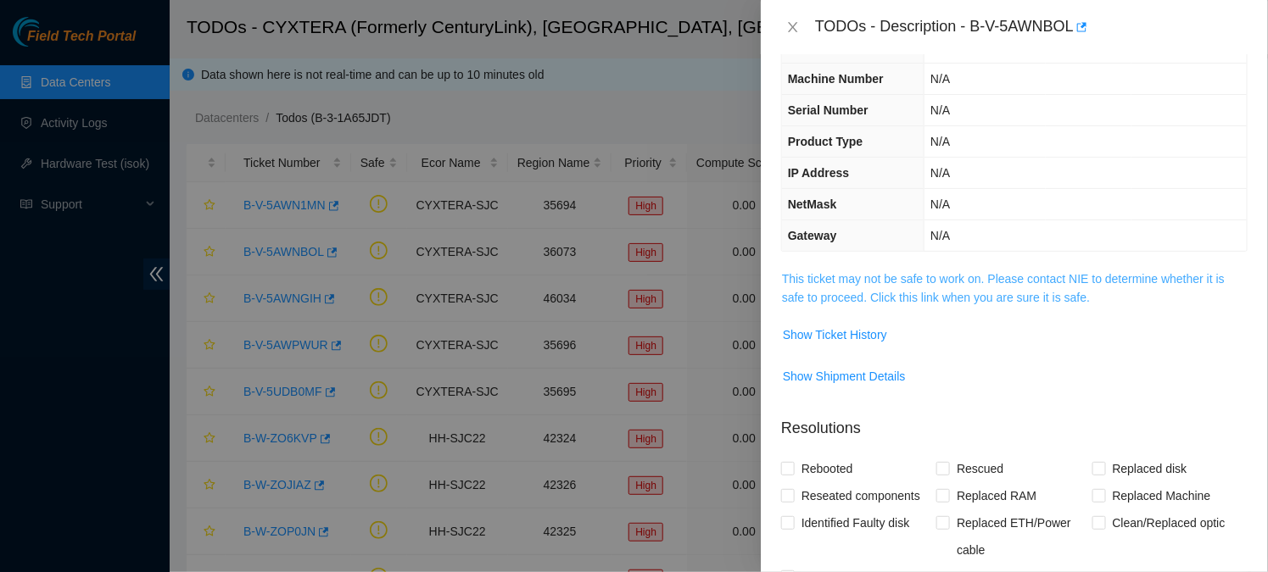
click at [841, 288] on link "This ticket may not be safe to work on. Please contact NIE to determine whether…" at bounding box center [1003, 288] width 443 height 32
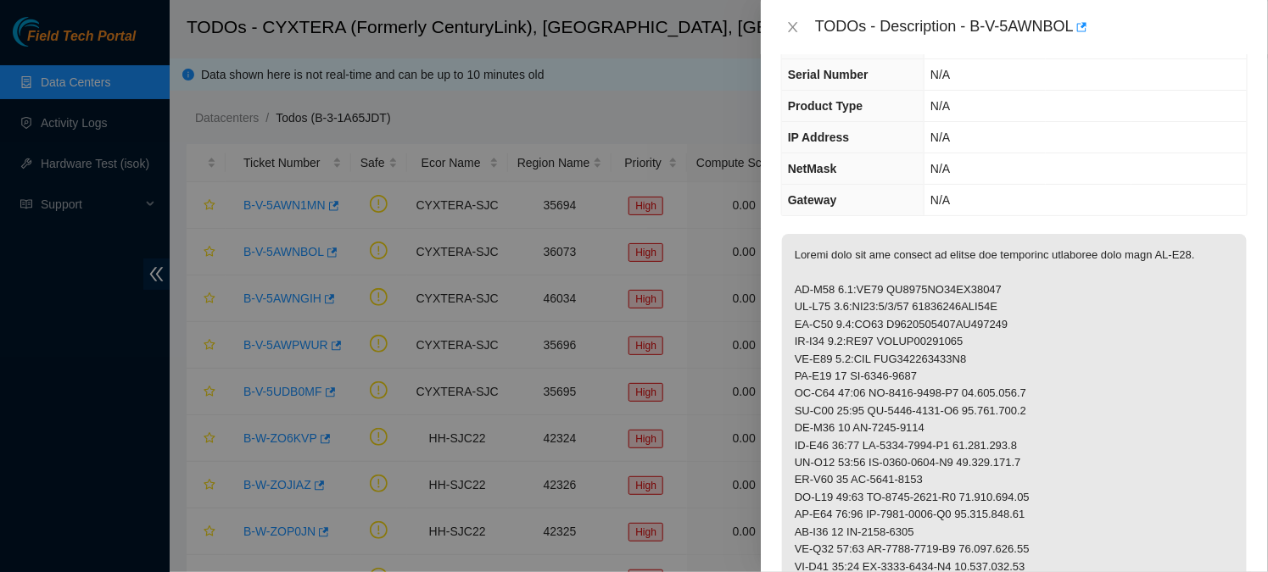
scroll to position [145, 0]
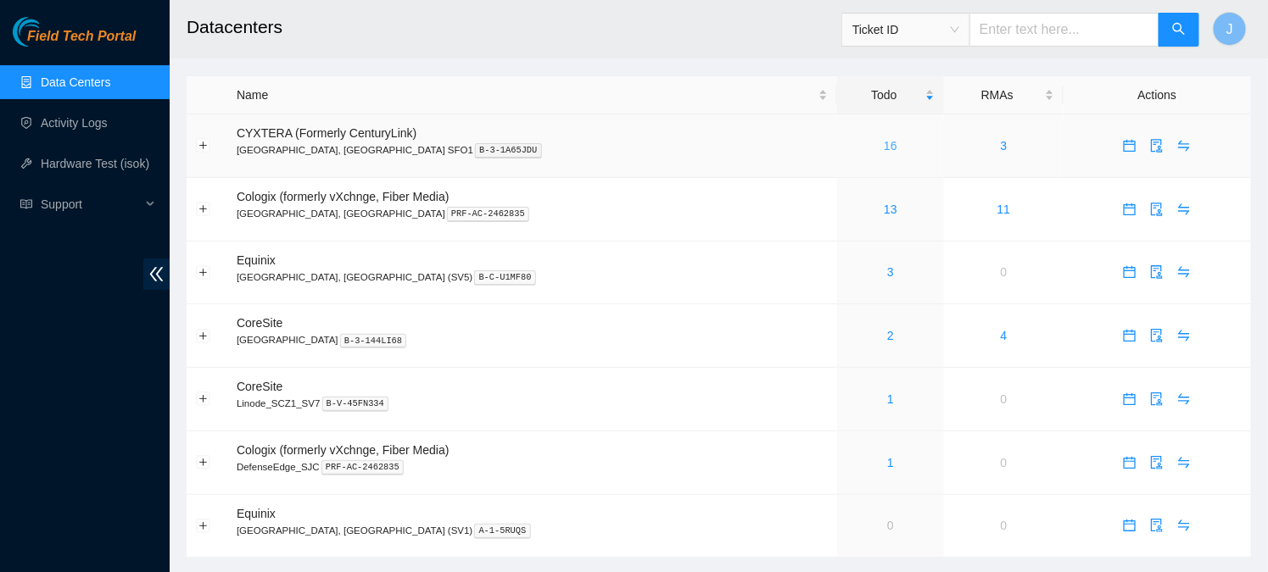
click at [884, 149] on link "16" at bounding box center [891, 146] width 14 height 14
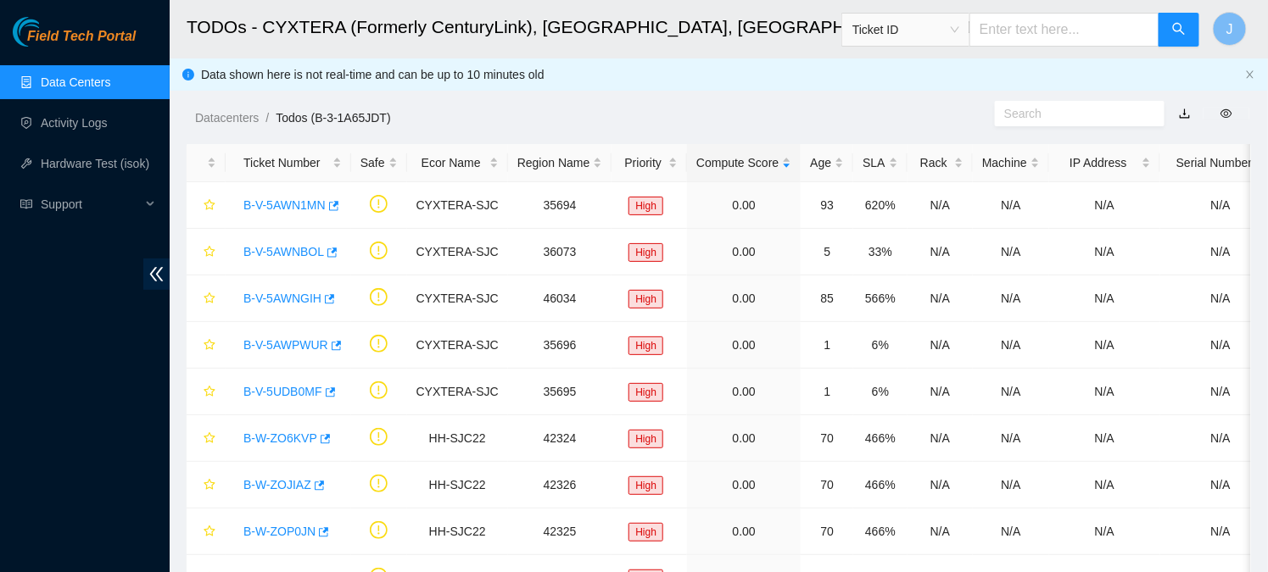
click at [83, 84] on link "Data Centers" at bounding box center [76, 82] width 70 height 14
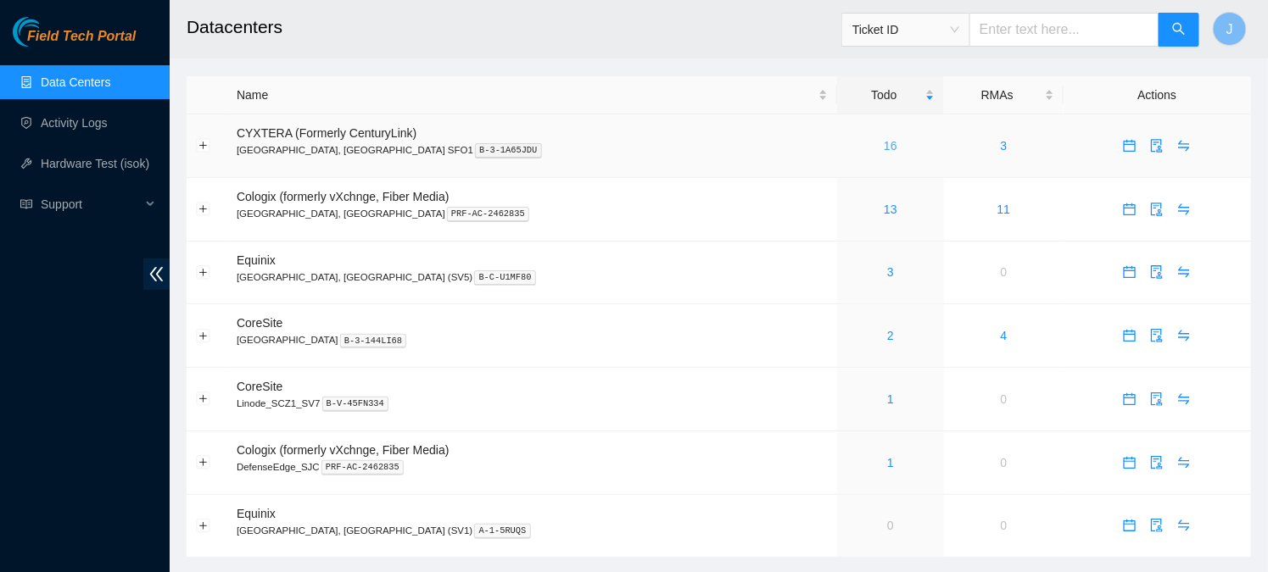
click at [884, 142] on link "16" at bounding box center [891, 146] width 14 height 14
click at [1123, 148] on icon "calendar" at bounding box center [1130, 146] width 14 height 14
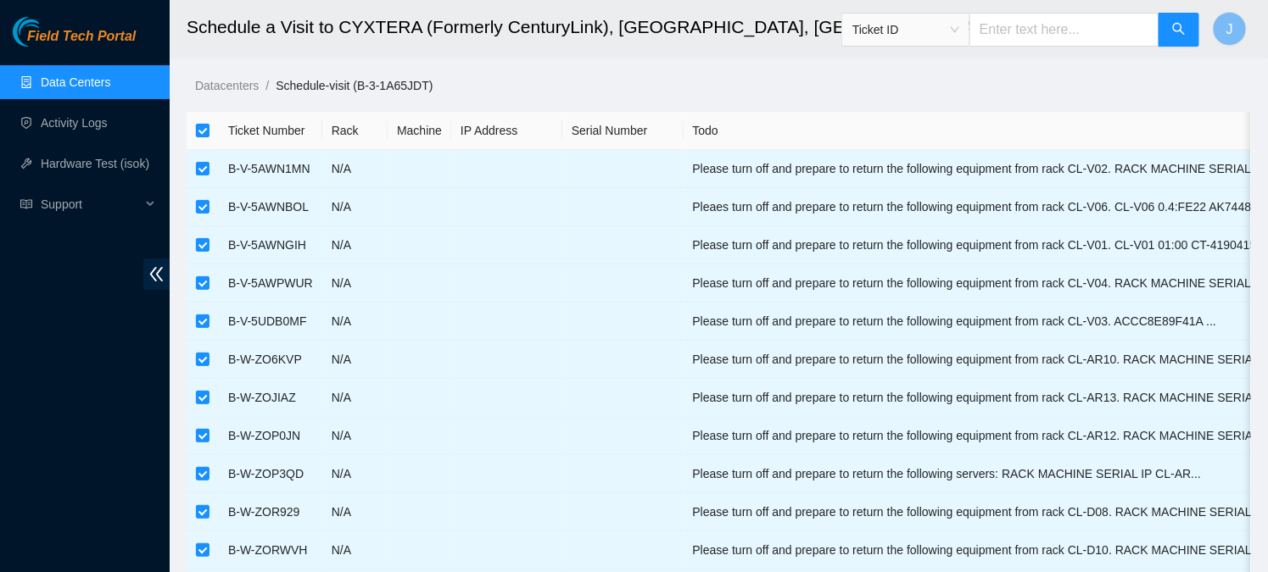
click at [201, 134] on input "checkbox" at bounding box center [203, 131] width 14 height 14
checkbox input "false"
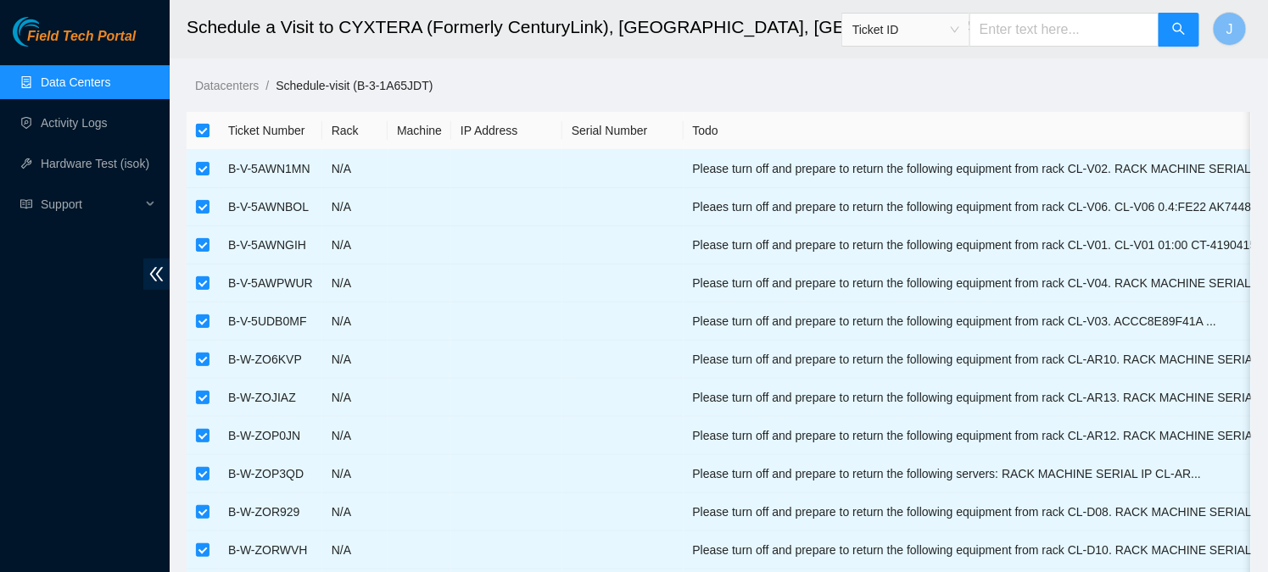
checkbox input "false"
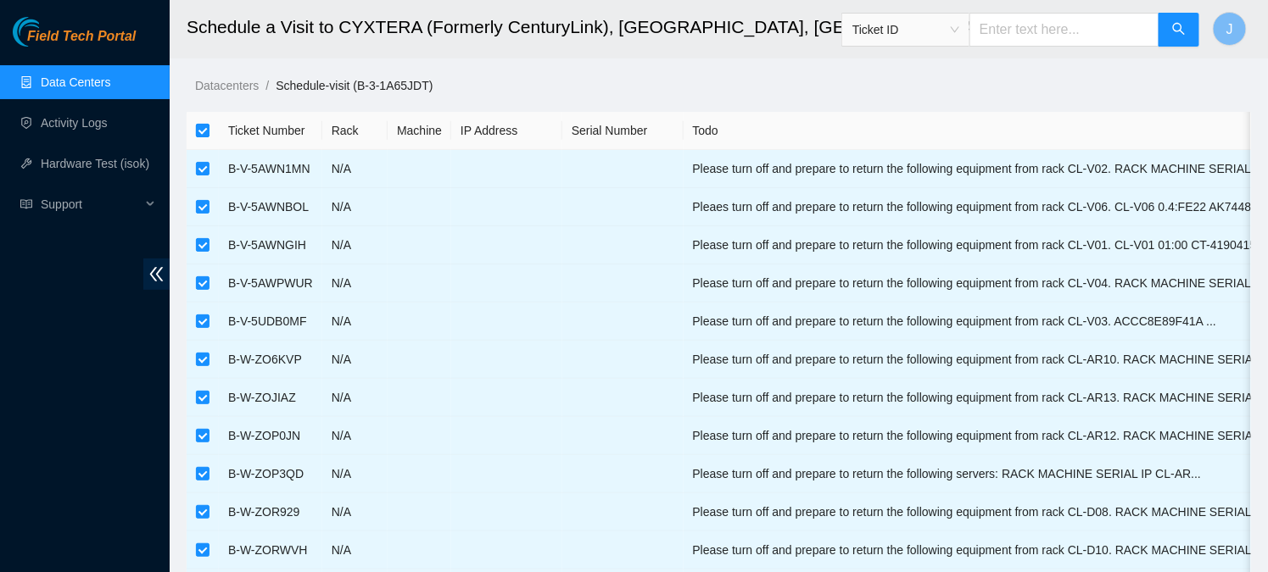
checkbox input "false"
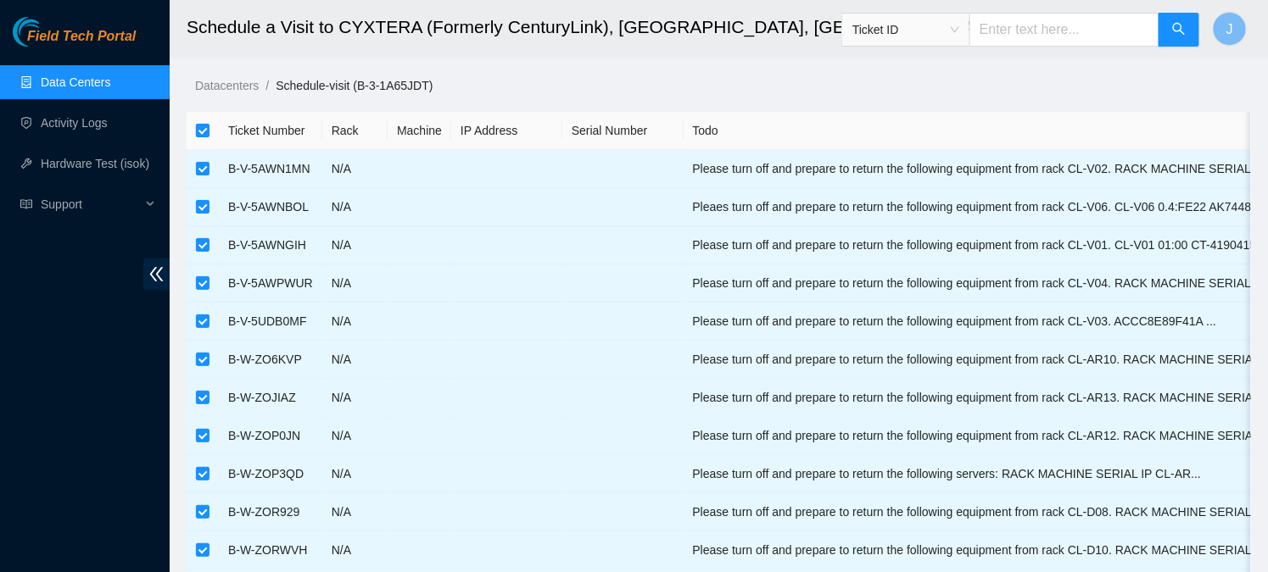
checkbox input "false"
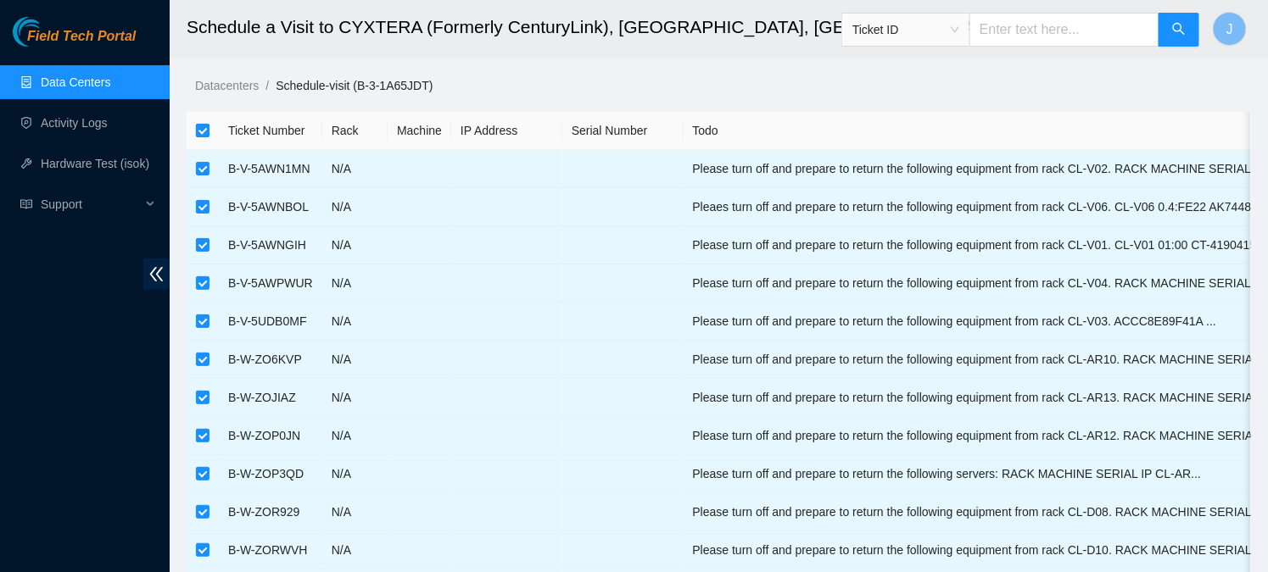
checkbox input "false"
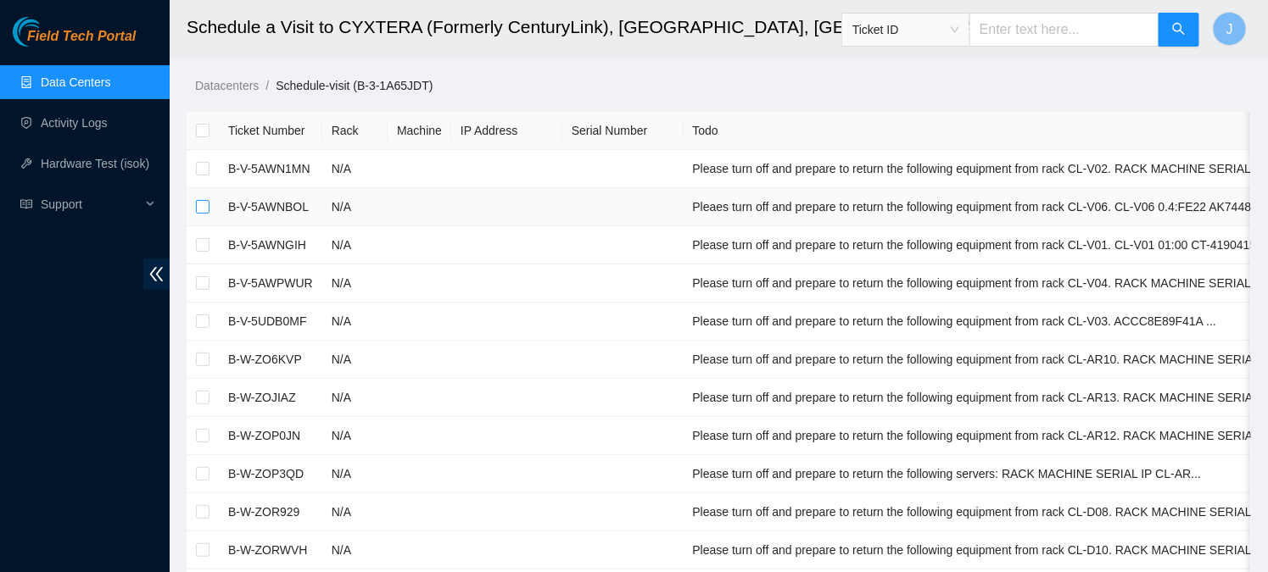
click at [203, 207] on input "checkbox" at bounding box center [203, 207] width 14 height 14
checkbox input "true"
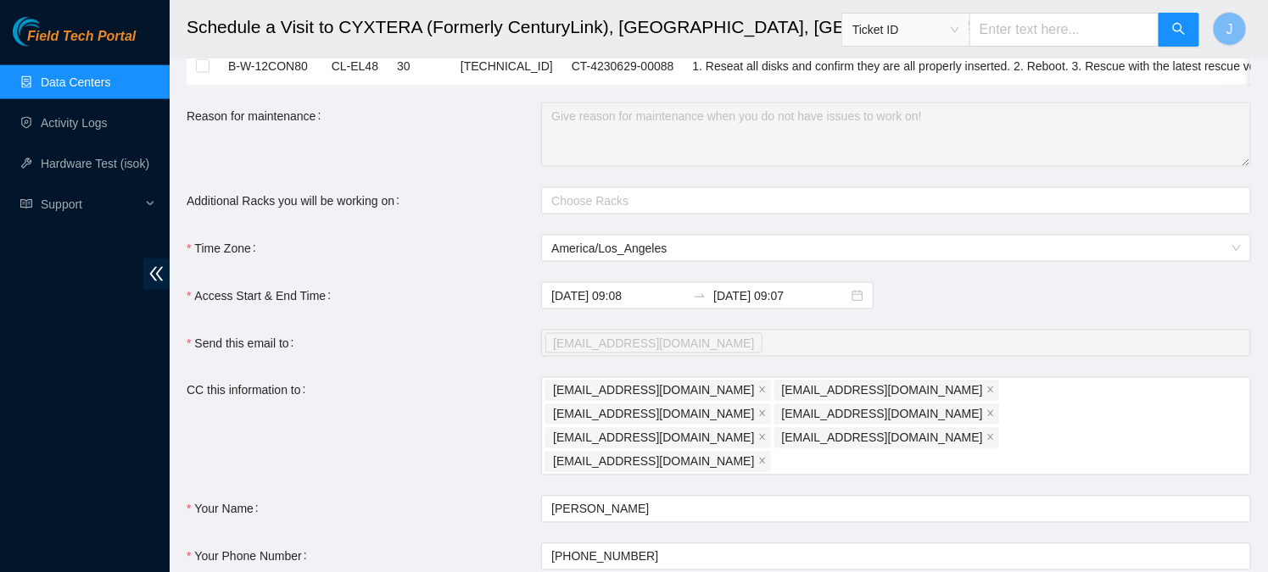
scroll to position [794, 0]
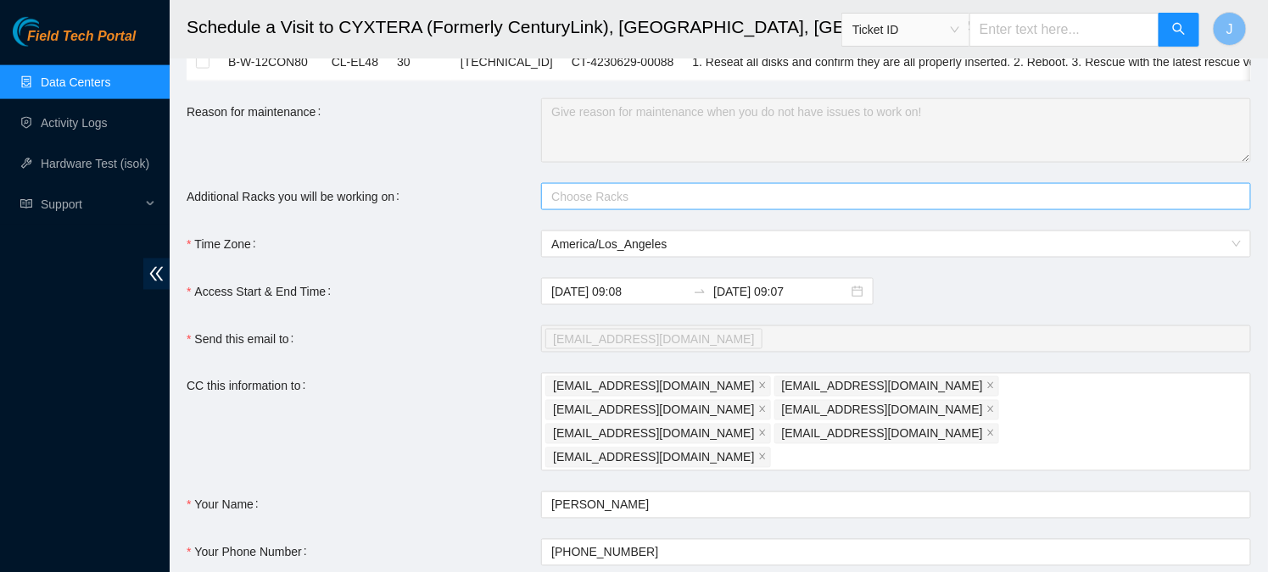
click at [625, 187] on div at bounding box center [887, 197] width 684 height 20
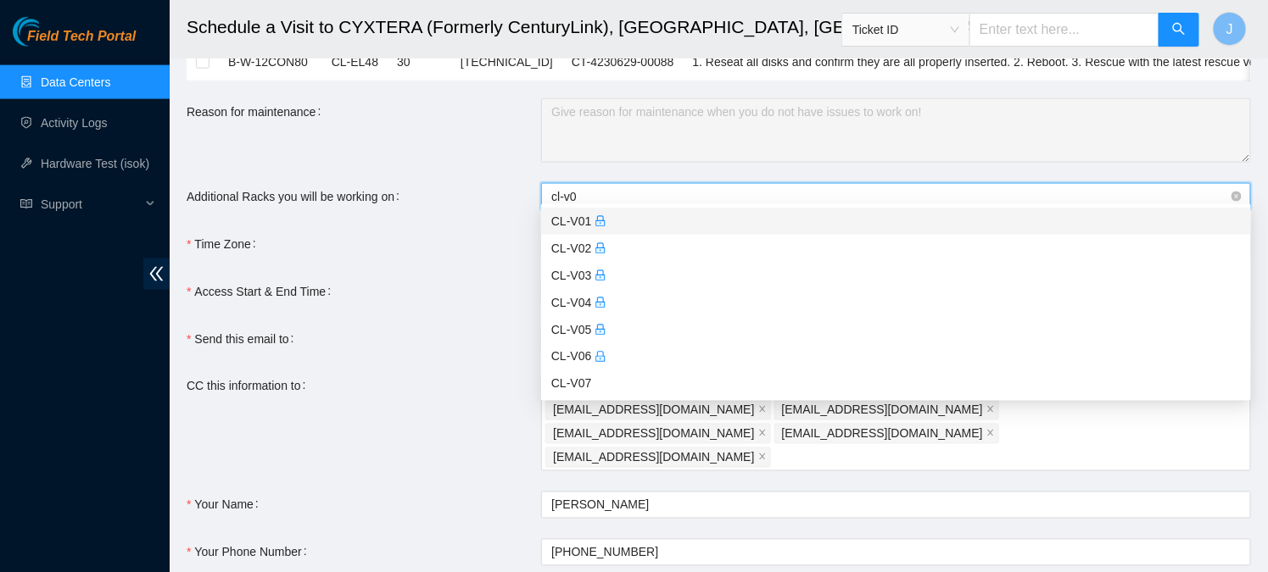
type input "cl-v06"
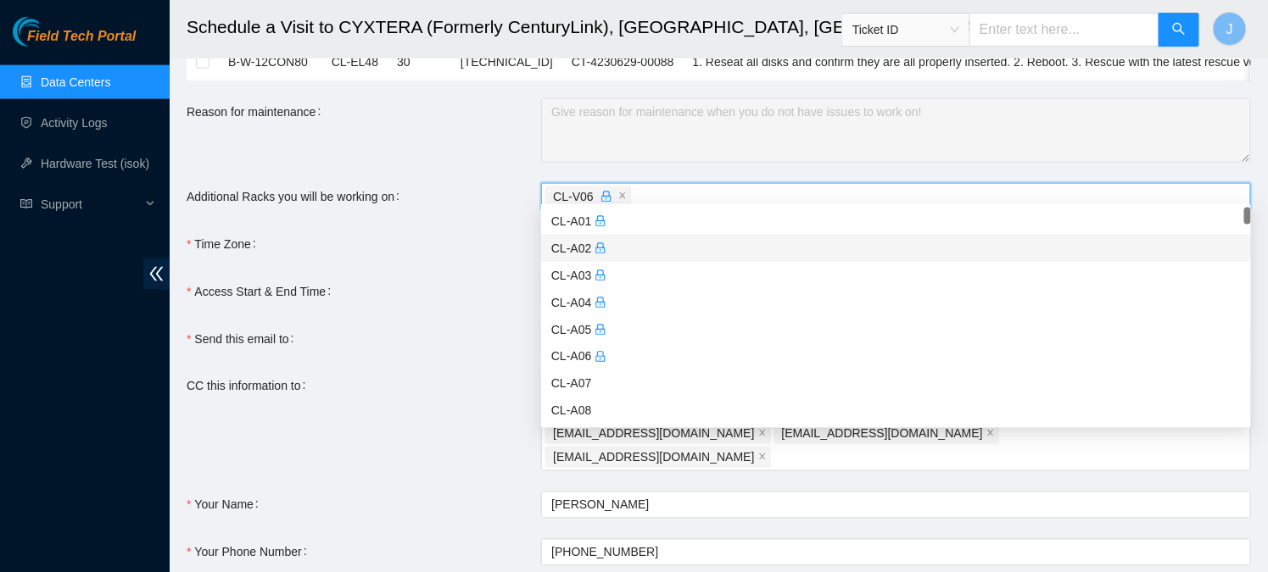
click at [479, 282] on div "Access Start & End Time" at bounding box center [364, 291] width 354 height 27
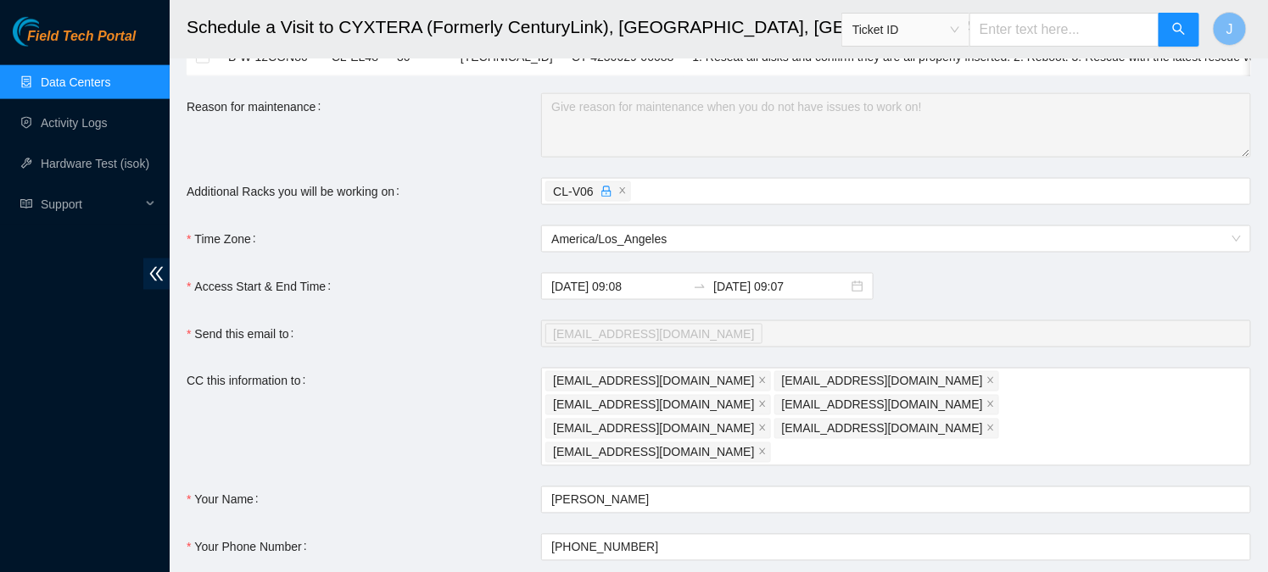
scroll to position [796, 0]
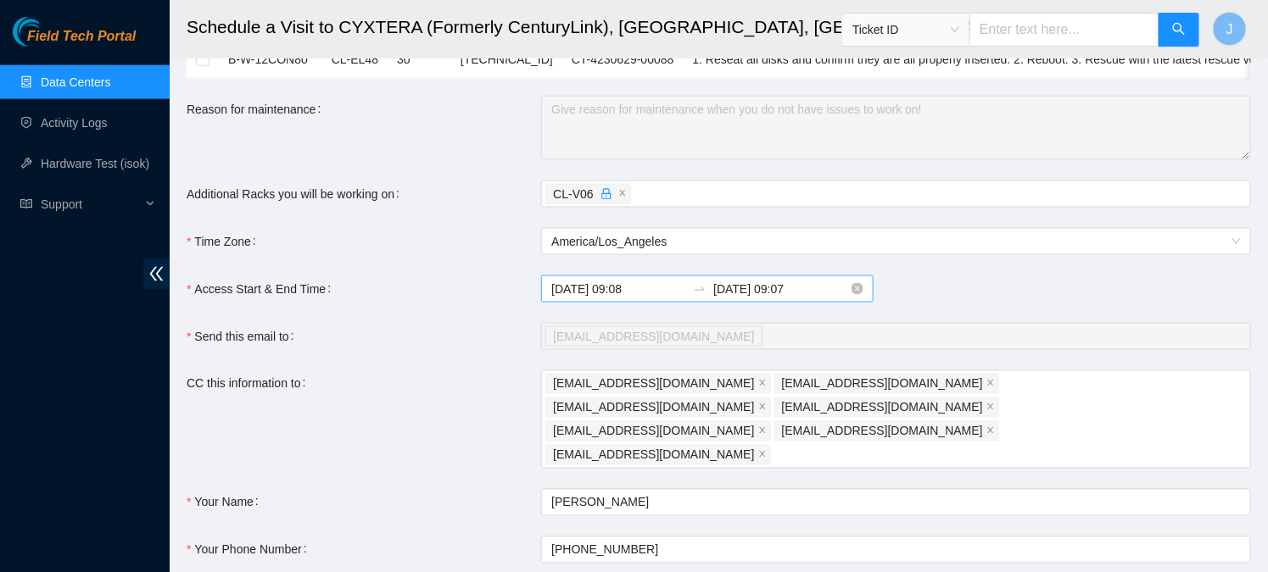
click at [648, 280] on input "2025-08-20 09:08" at bounding box center [618, 289] width 135 height 19
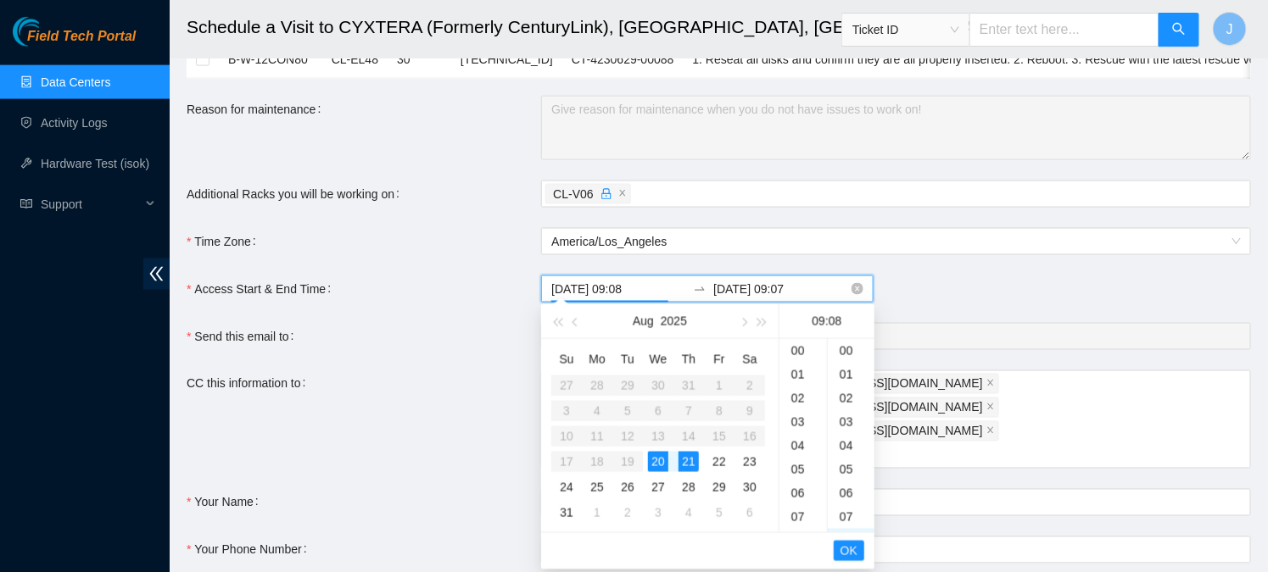
scroll to position [189, 0]
click at [845, 393] on div "10" at bounding box center [851, 399] width 47 height 24
click at [658, 458] on div "20" at bounding box center [658, 461] width 20 height 20
click at [655, 458] on div "20" at bounding box center [658, 461] width 20 height 20
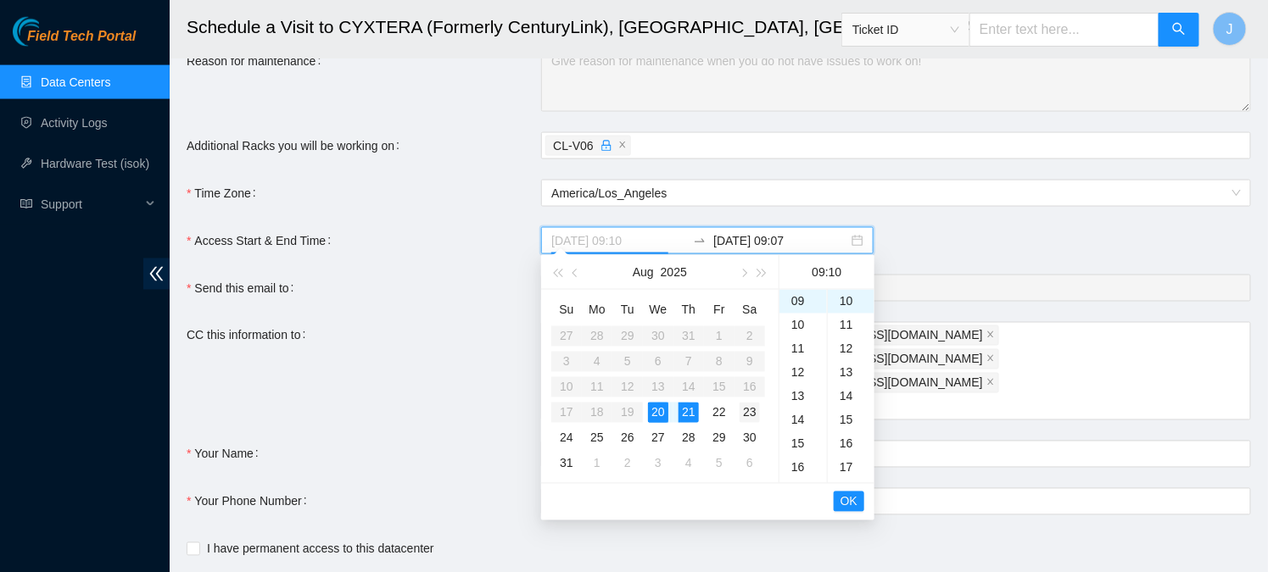
scroll to position [881, 0]
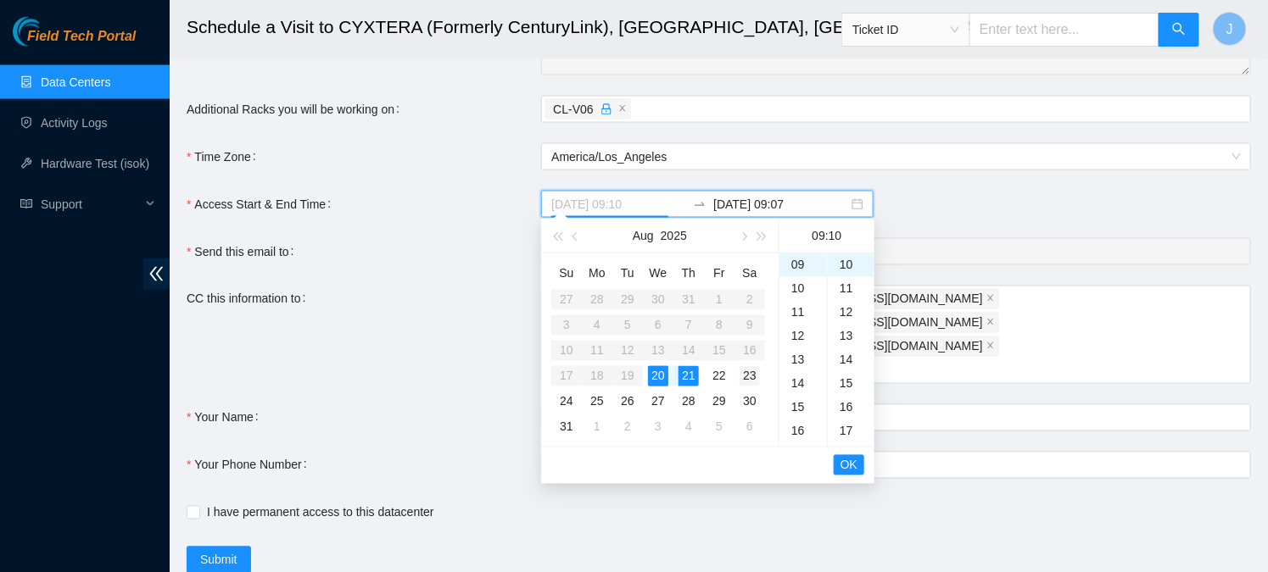
type input "2025-08-20 09:10"
click at [843, 466] on span "OK" at bounding box center [848, 465] width 17 height 19
click at [654, 374] on div "20" at bounding box center [658, 376] width 20 height 20
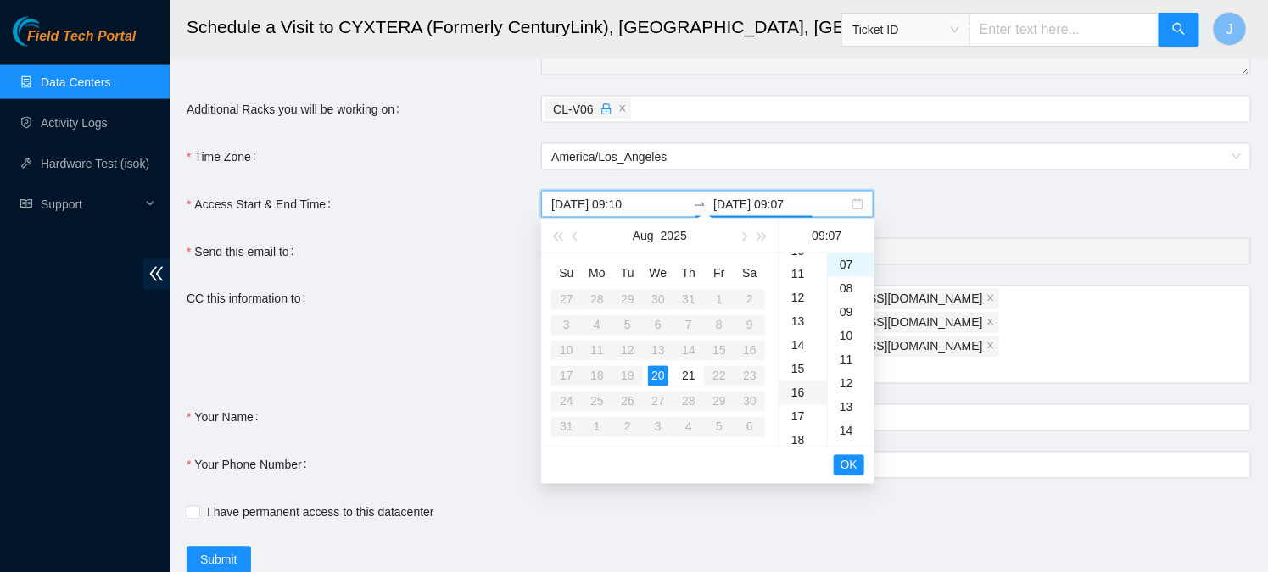
click at [796, 388] on div "16" at bounding box center [802, 394] width 47 height 24
click at [845, 267] on div "00" at bounding box center [851, 266] width 47 height 24
type input "2025-08-20 16:00"
click at [848, 462] on span "OK" at bounding box center [848, 465] width 17 height 19
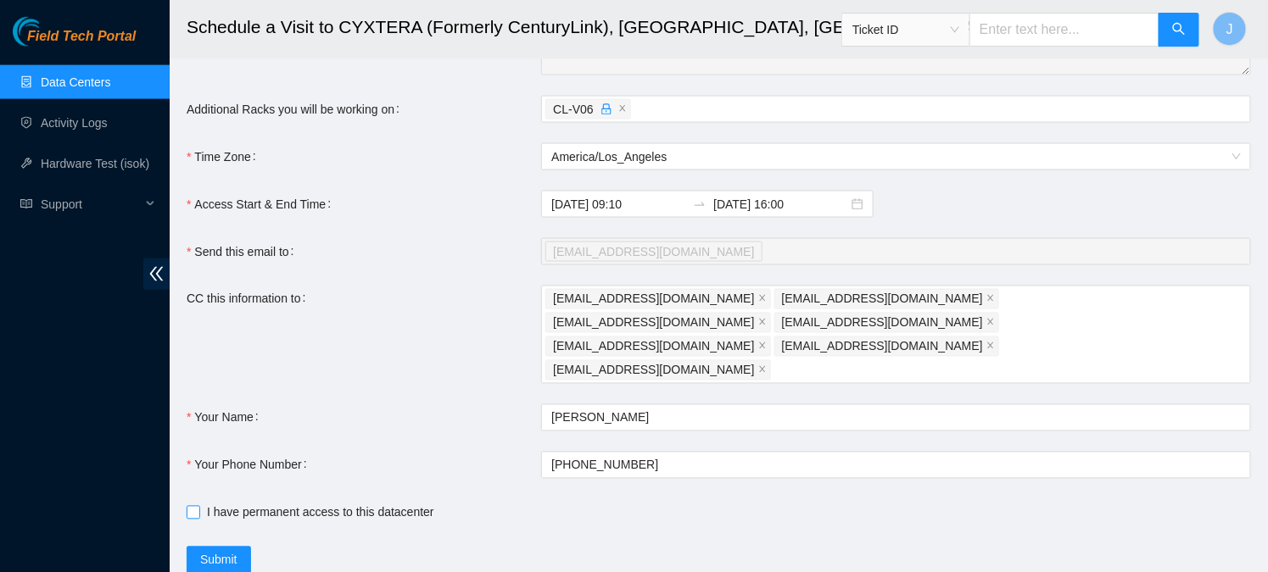
click at [198, 506] on input "I have permanent access to this datacenter" at bounding box center [193, 512] width 12 height 12
checkbox input "true"
click at [217, 551] on span "Submit" at bounding box center [218, 560] width 37 height 19
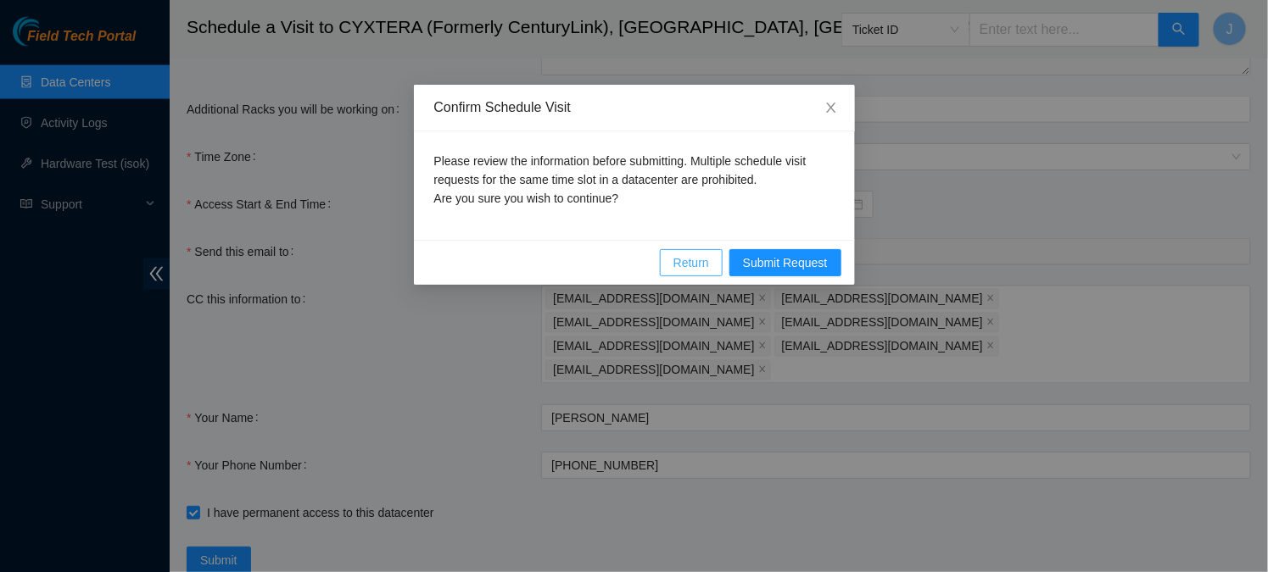
click at [681, 265] on span "Return" at bounding box center [691, 263] width 36 height 19
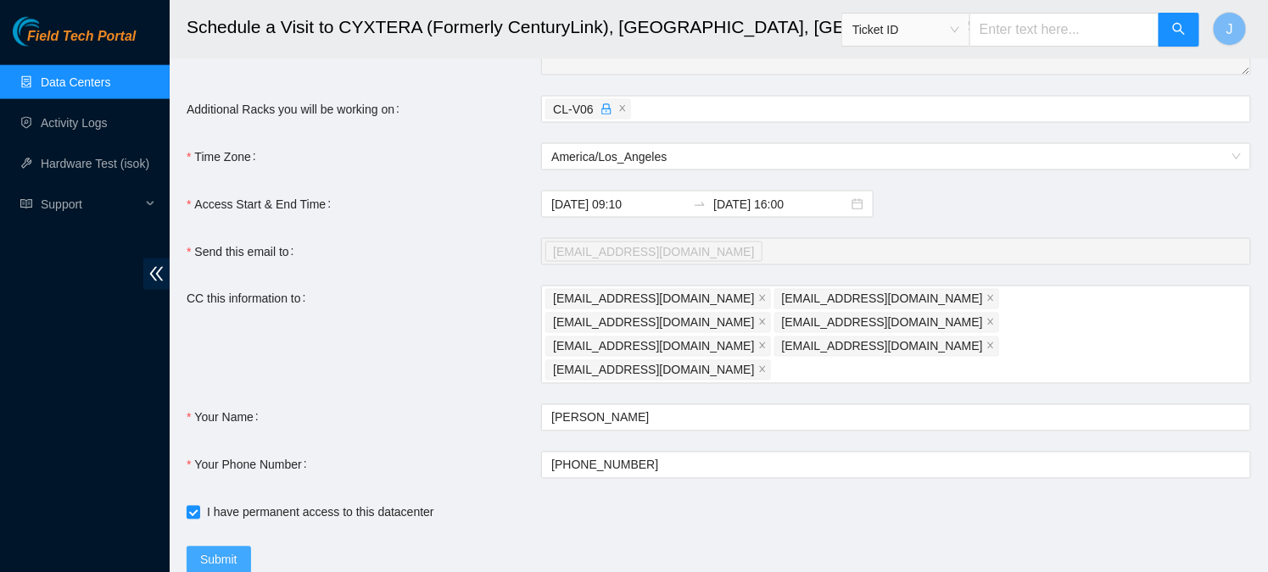
click at [231, 551] on span "Submit" at bounding box center [218, 560] width 37 height 19
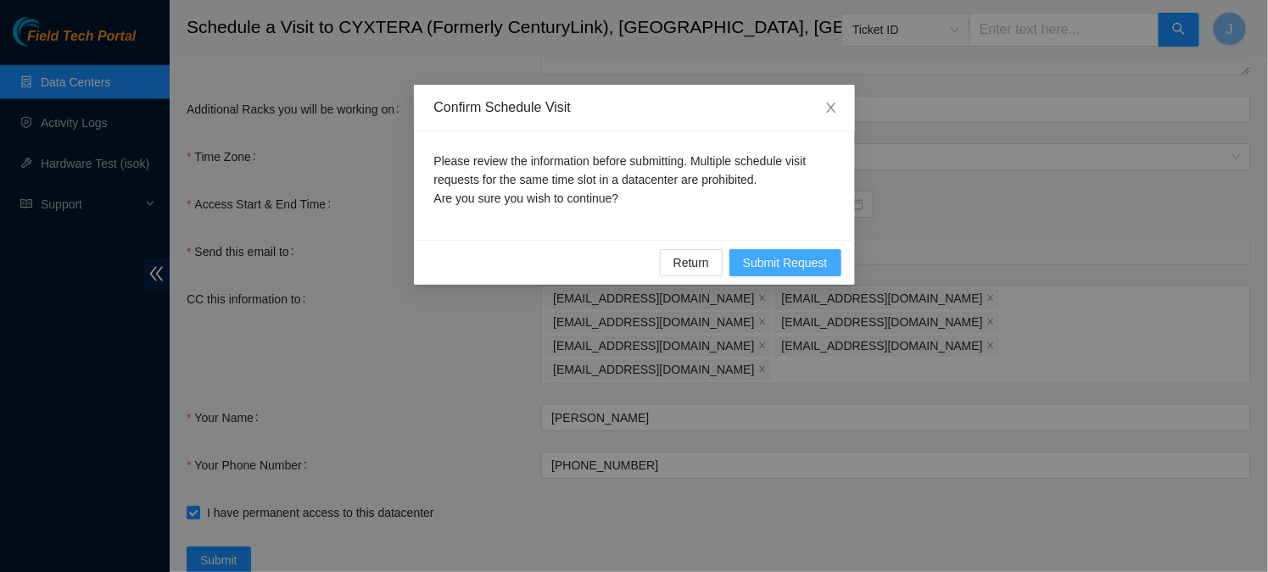
click at [771, 265] on span "Submit Request" at bounding box center [785, 263] width 85 height 19
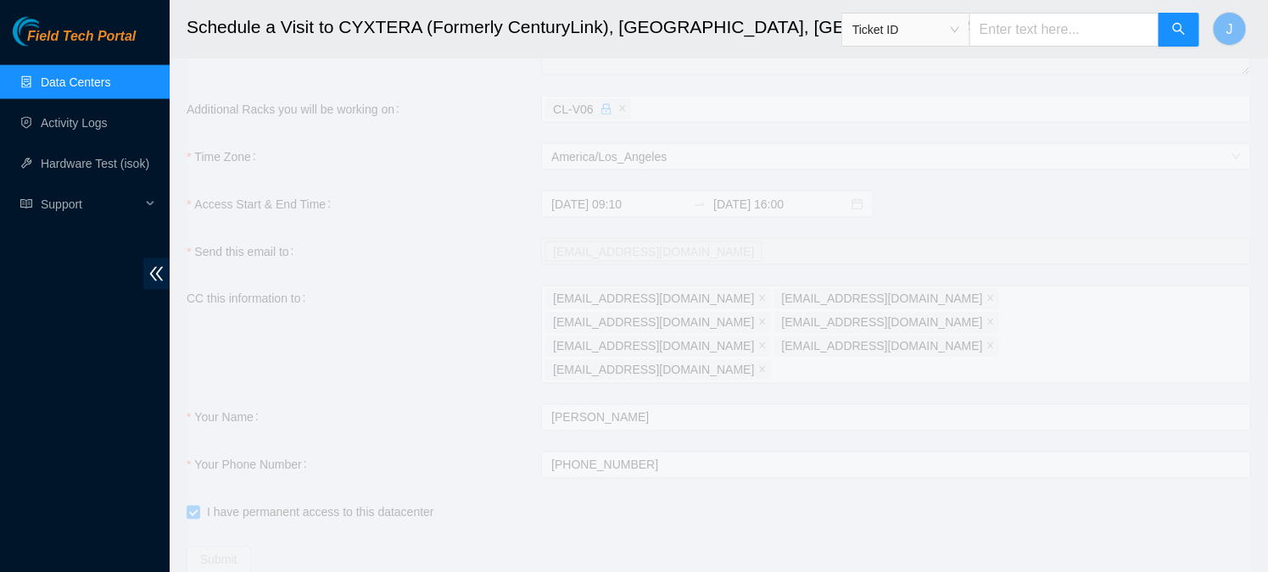
type input "2025-08-20 09:09"
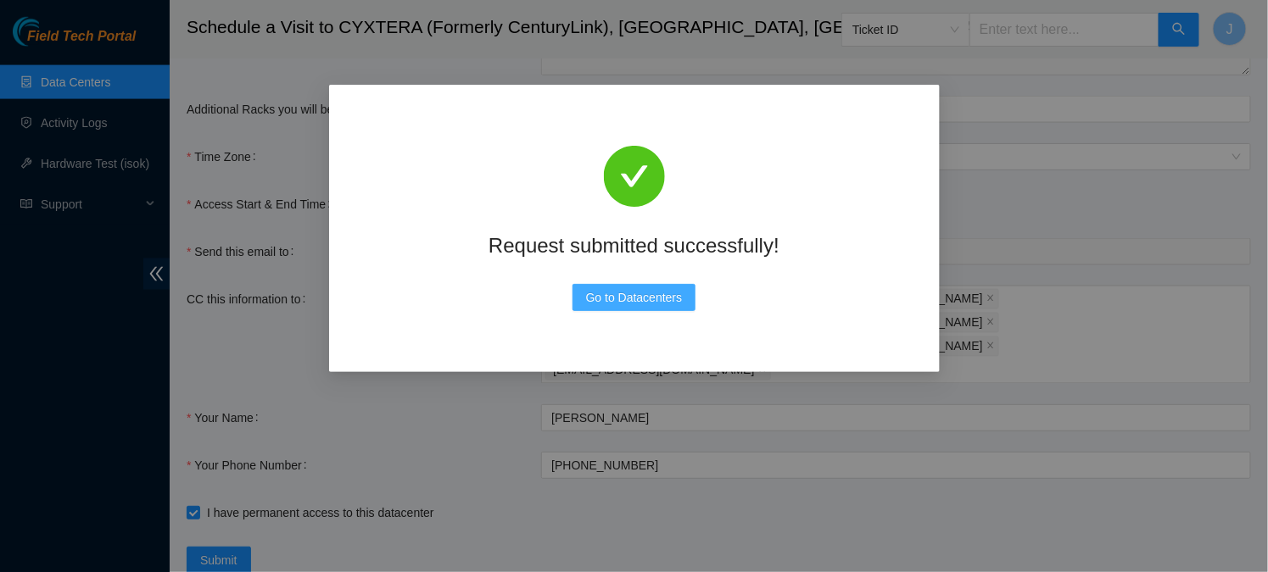
click at [667, 303] on span "Go to Datacenters" at bounding box center [634, 297] width 97 height 19
